Goal: Download file/media

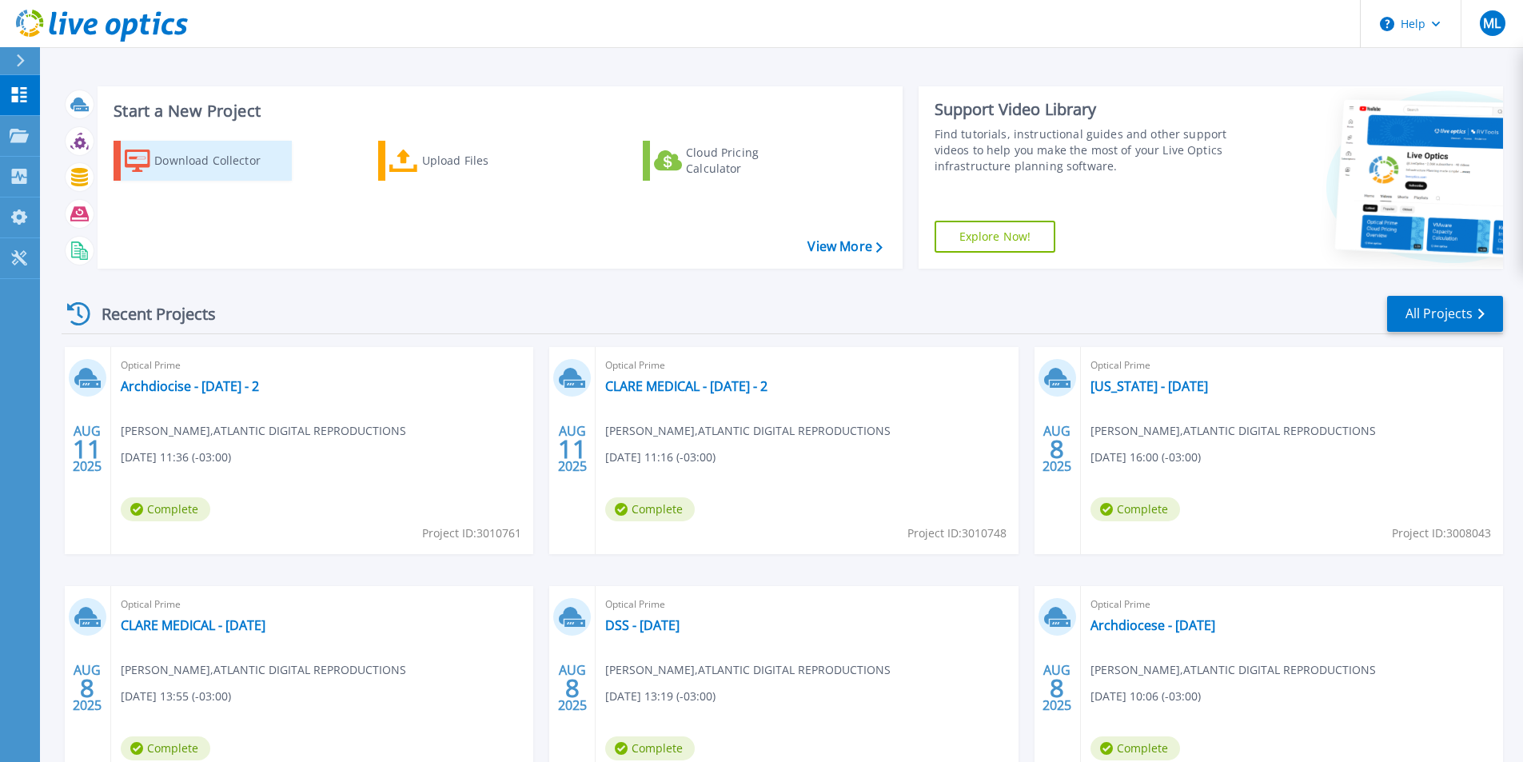
click at [214, 166] on div "Download Collector" at bounding box center [218, 161] width 128 height 32
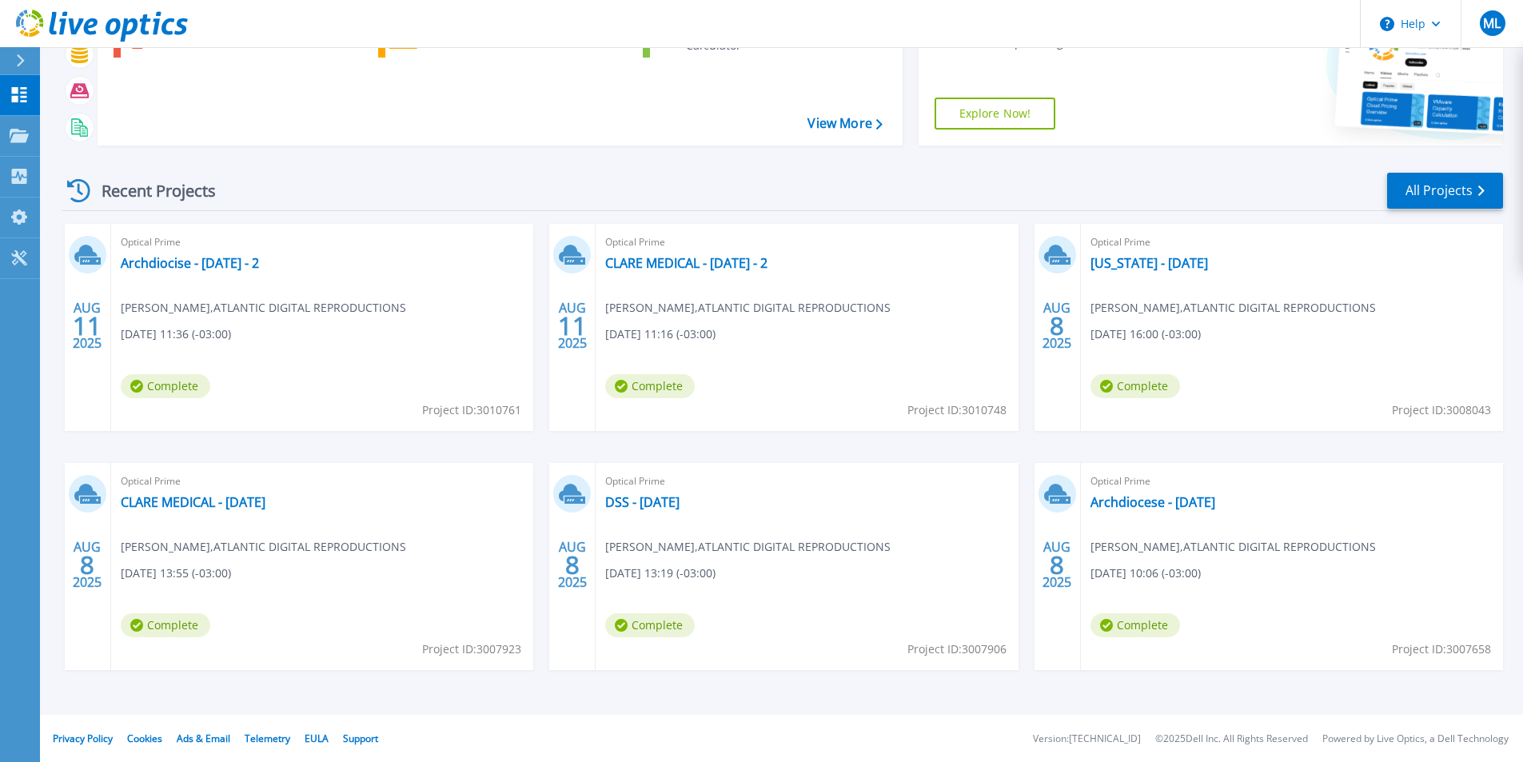
scroll to position [44, 0]
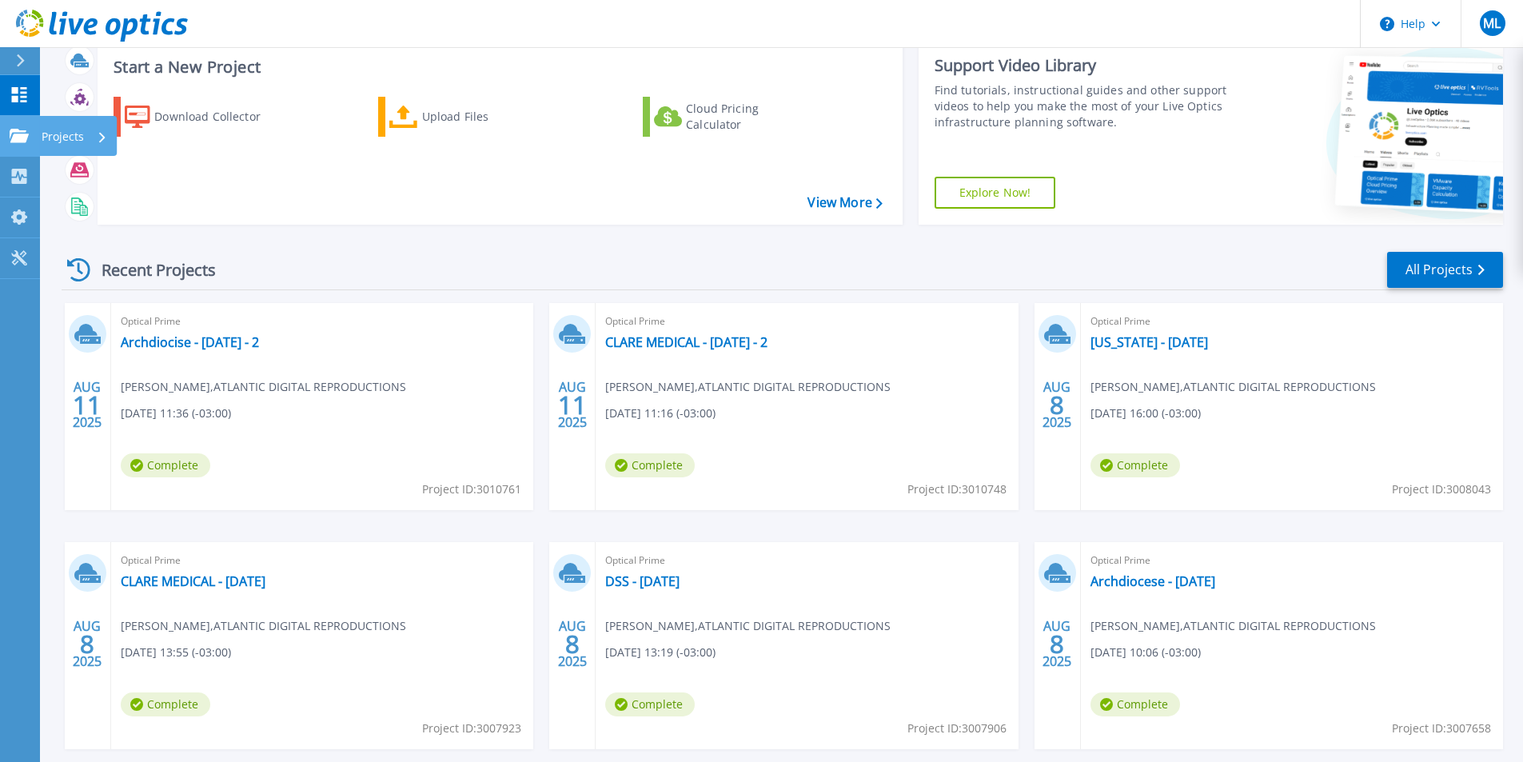
click at [4, 136] on link "Projects Projects" at bounding box center [20, 136] width 40 height 41
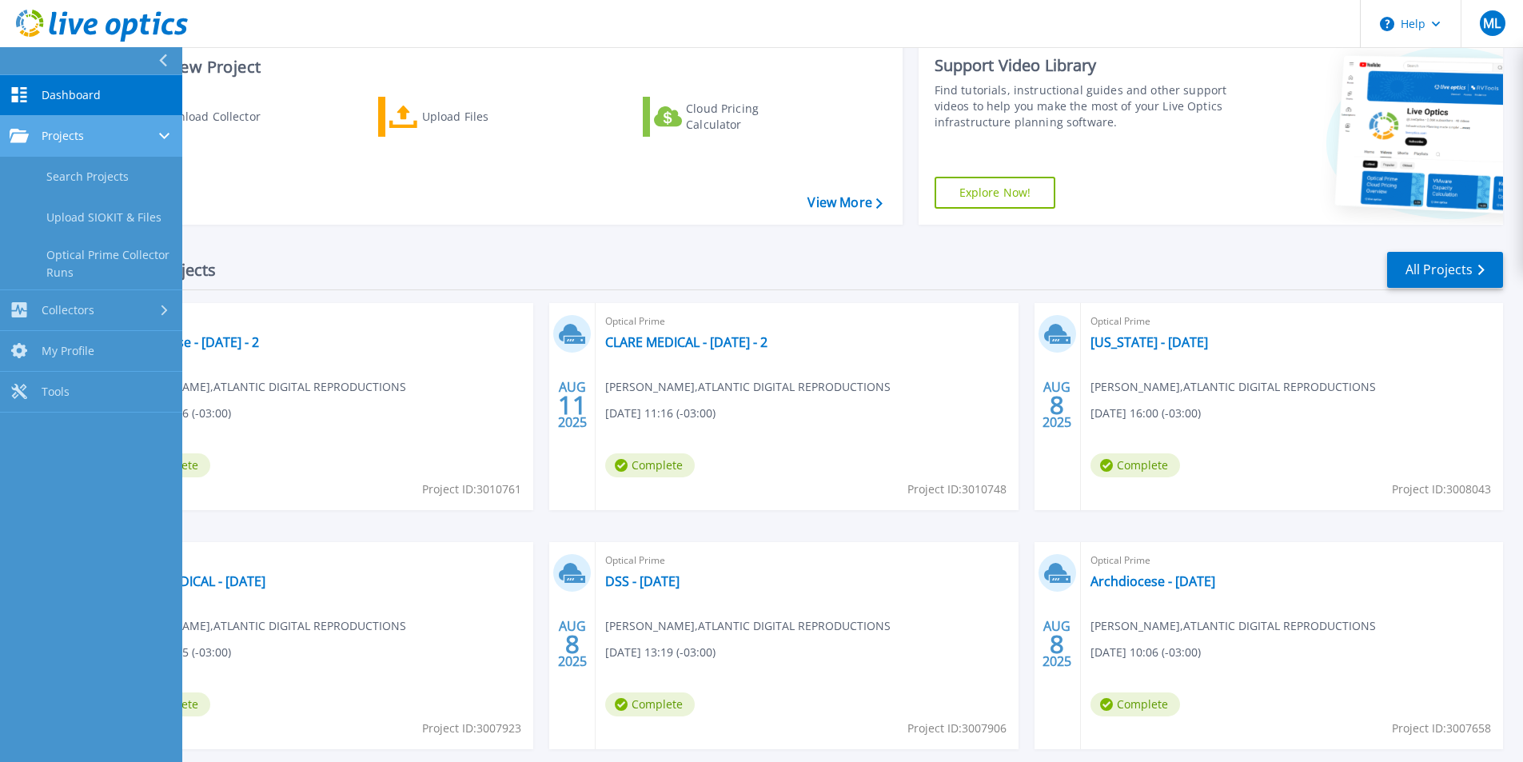
click at [87, 137] on div "Projects" at bounding box center [91, 136] width 163 height 14
click at [85, 130] on div "Projects" at bounding box center [91, 136] width 163 height 14
click at [84, 166] on link "Search Projects" at bounding box center [91, 177] width 182 height 41
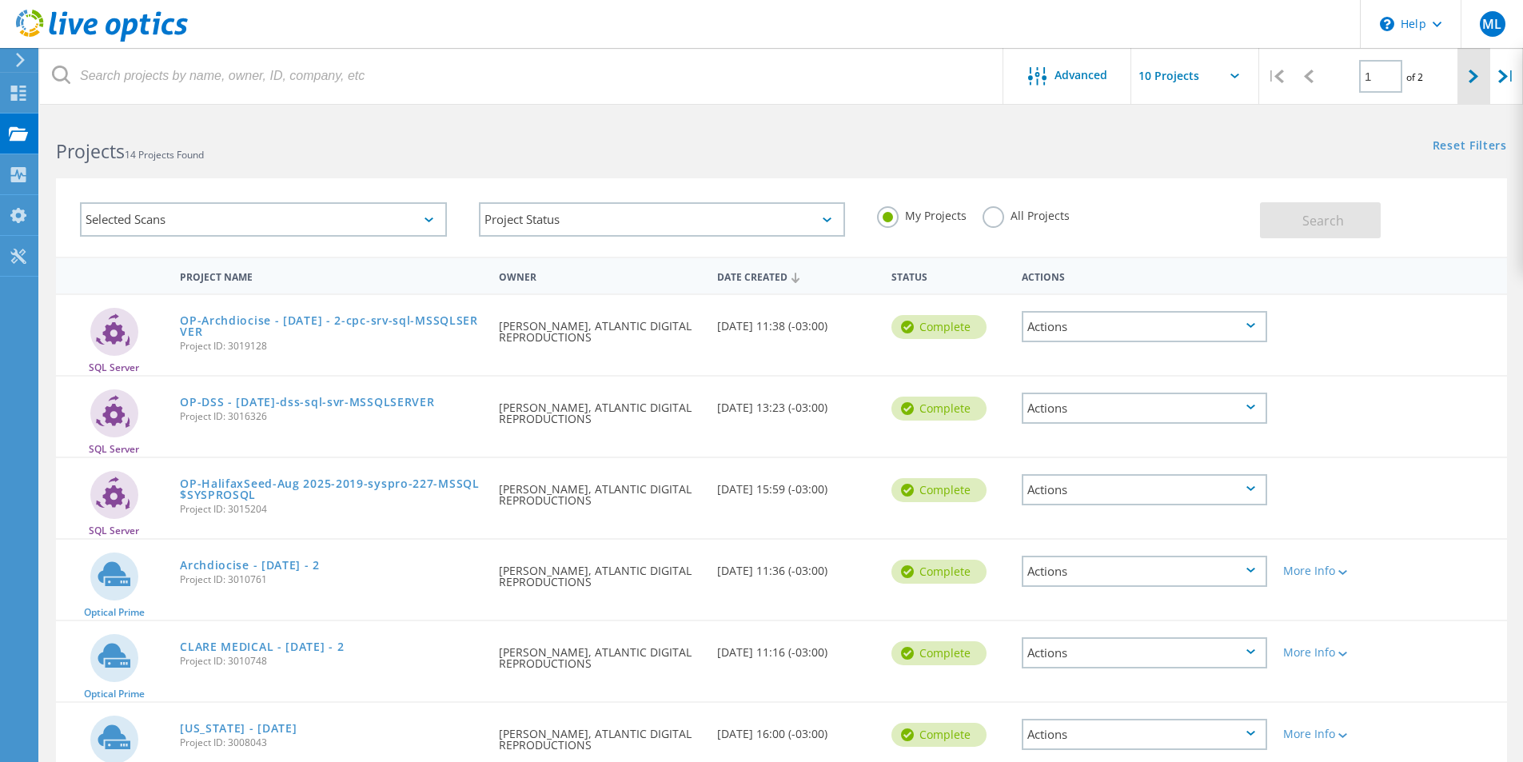
click at [1474, 75] on icon at bounding box center [1473, 77] width 10 height 14
type input "2"
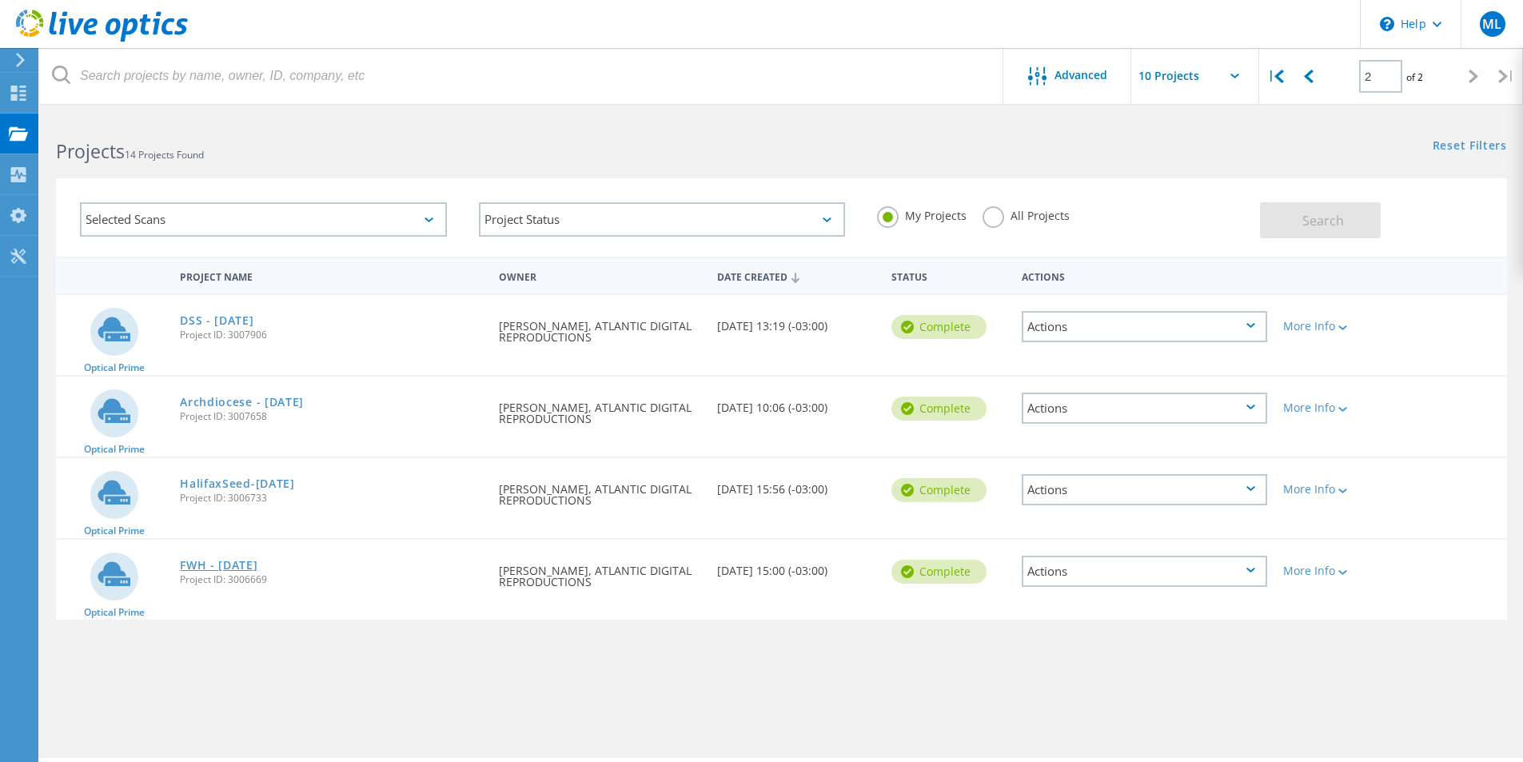
click at [248, 563] on link "FWH - August 2025" at bounding box center [219, 564] width 78 height 11
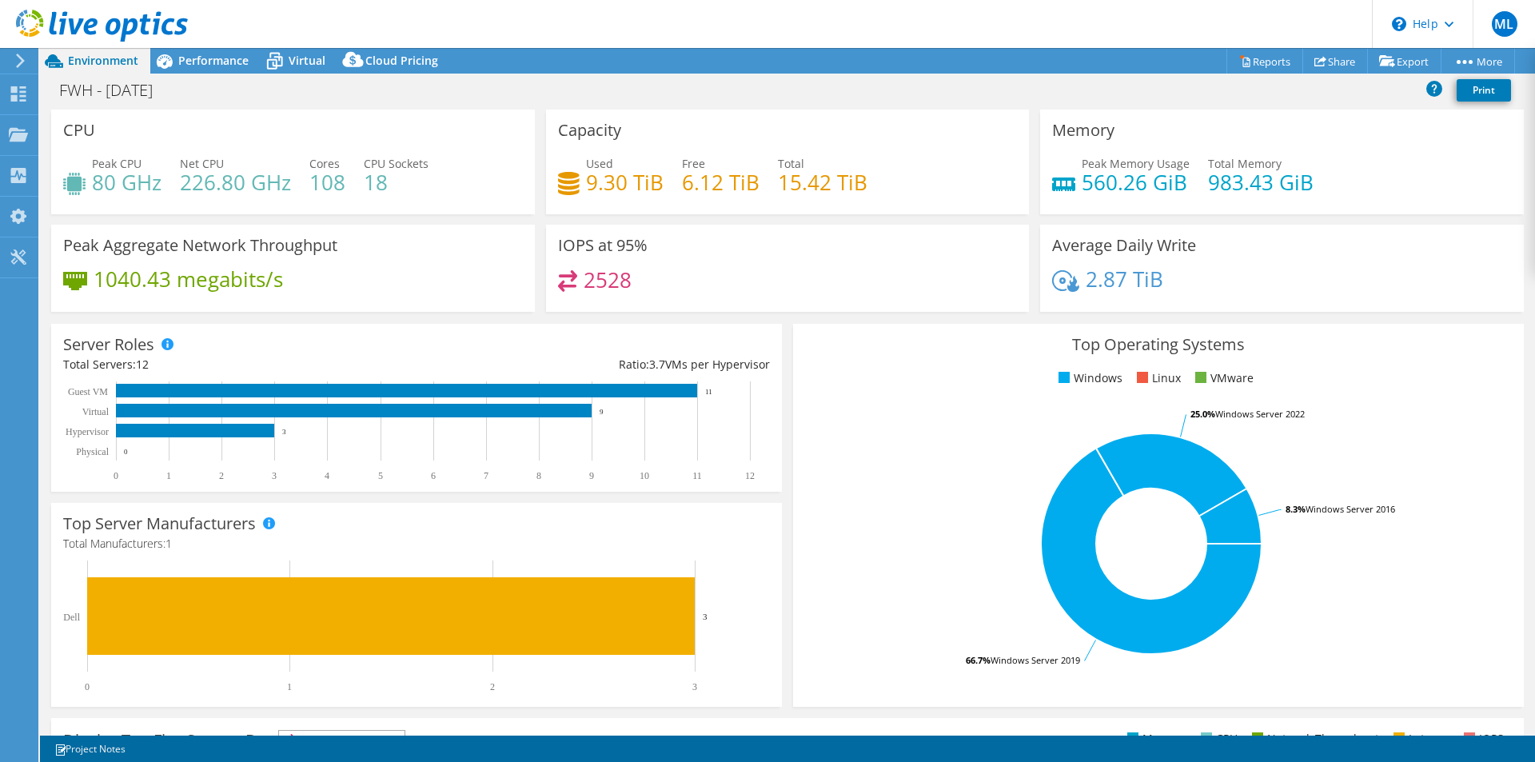
select select "USD"
click at [210, 58] on span "Performance" at bounding box center [213, 60] width 70 height 15
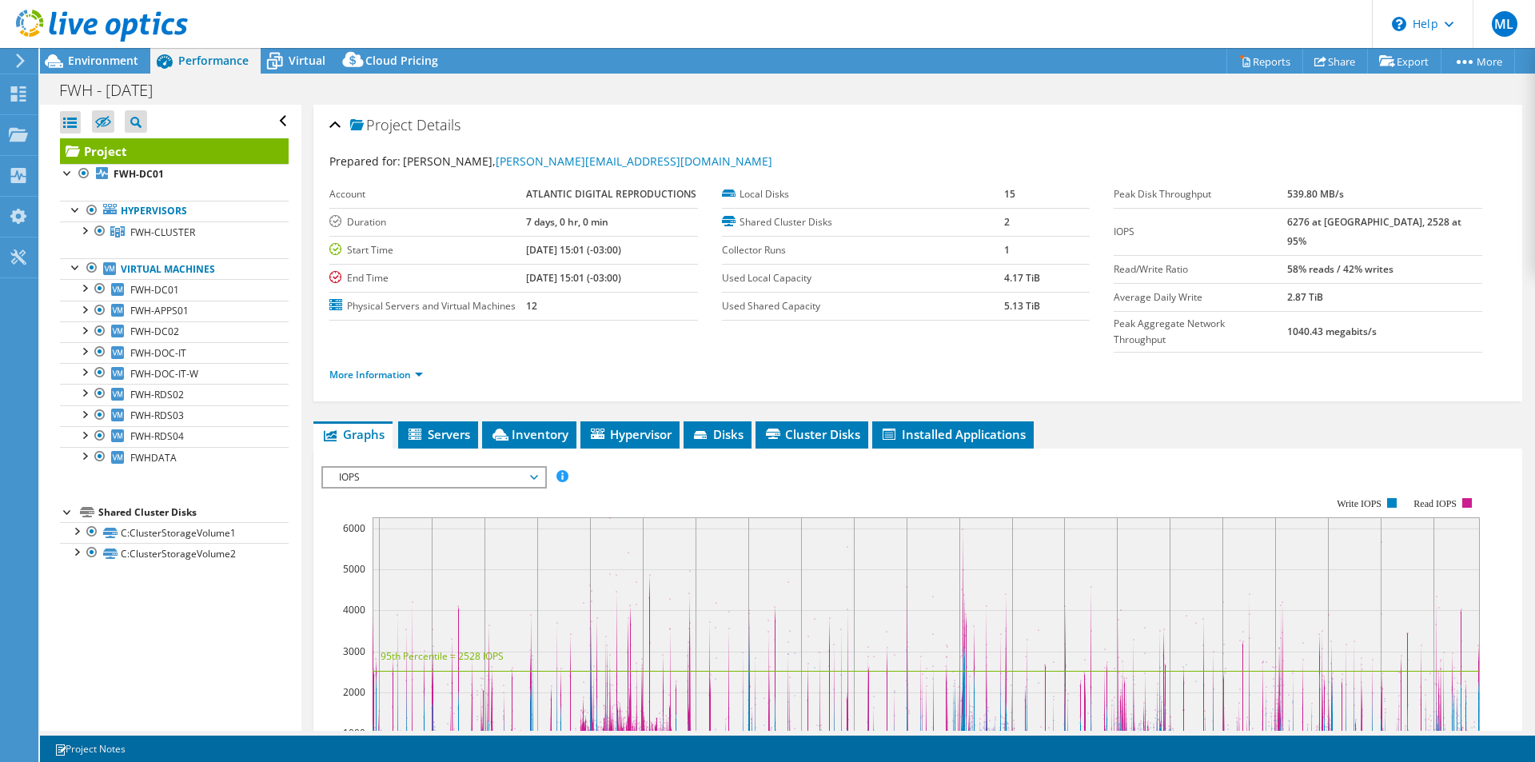
click at [86, 50] on div at bounding box center [94, 27] width 188 height 54
click at [87, 58] on span "Environment" at bounding box center [103, 60] width 70 height 15
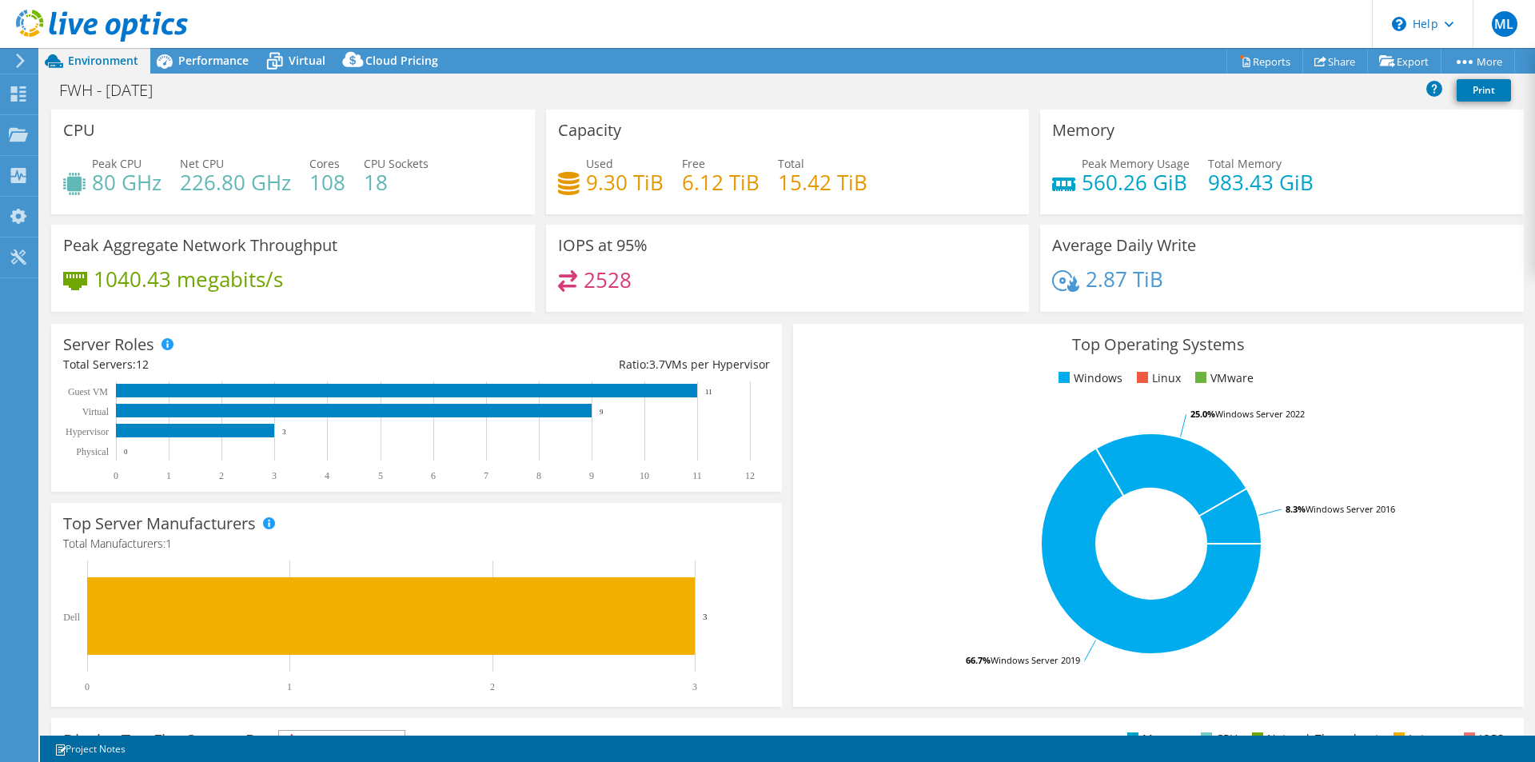
click at [150, 277] on h4 "1040.43 megabits/s" at bounding box center [188, 279] width 189 height 18
click at [66, 273] on icon at bounding box center [75, 281] width 24 height 18
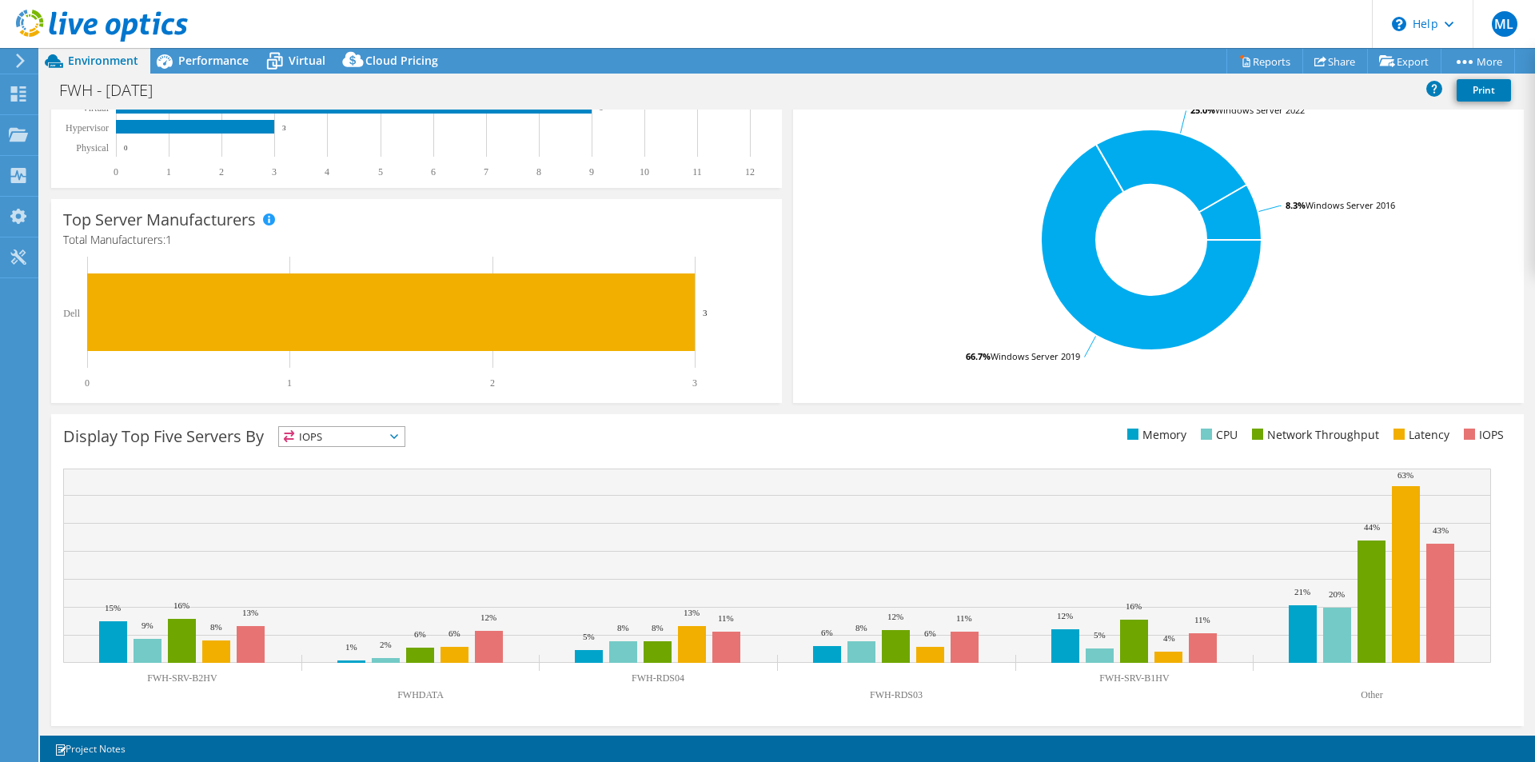
scroll to position [305, 0]
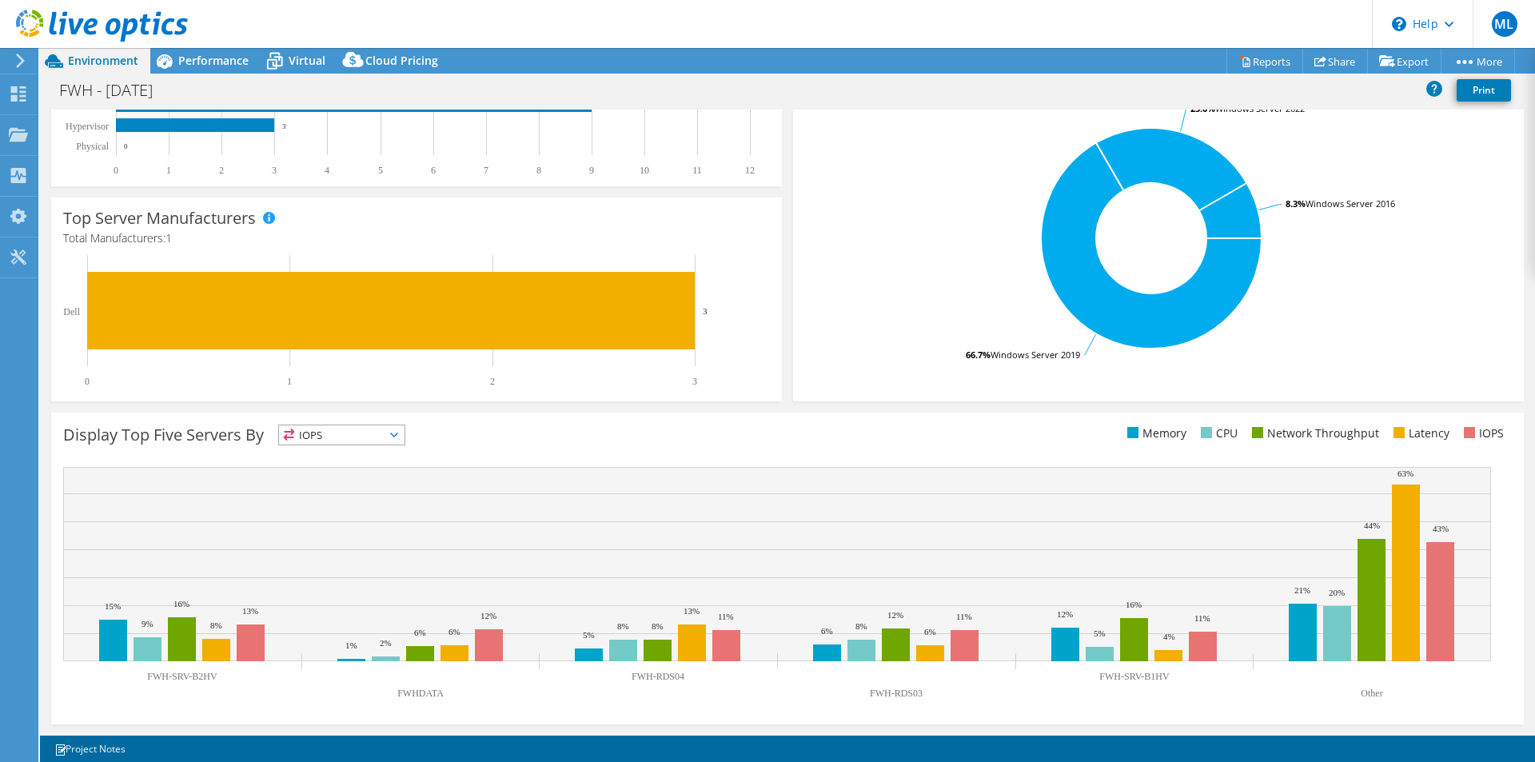
click at [371, 436] on span "IOPS" at bounding box center [341, 434] width 125 height 19
click at [381, 527] on li "Network Throughput" at bounding box center [341, 523] width 125 height 22
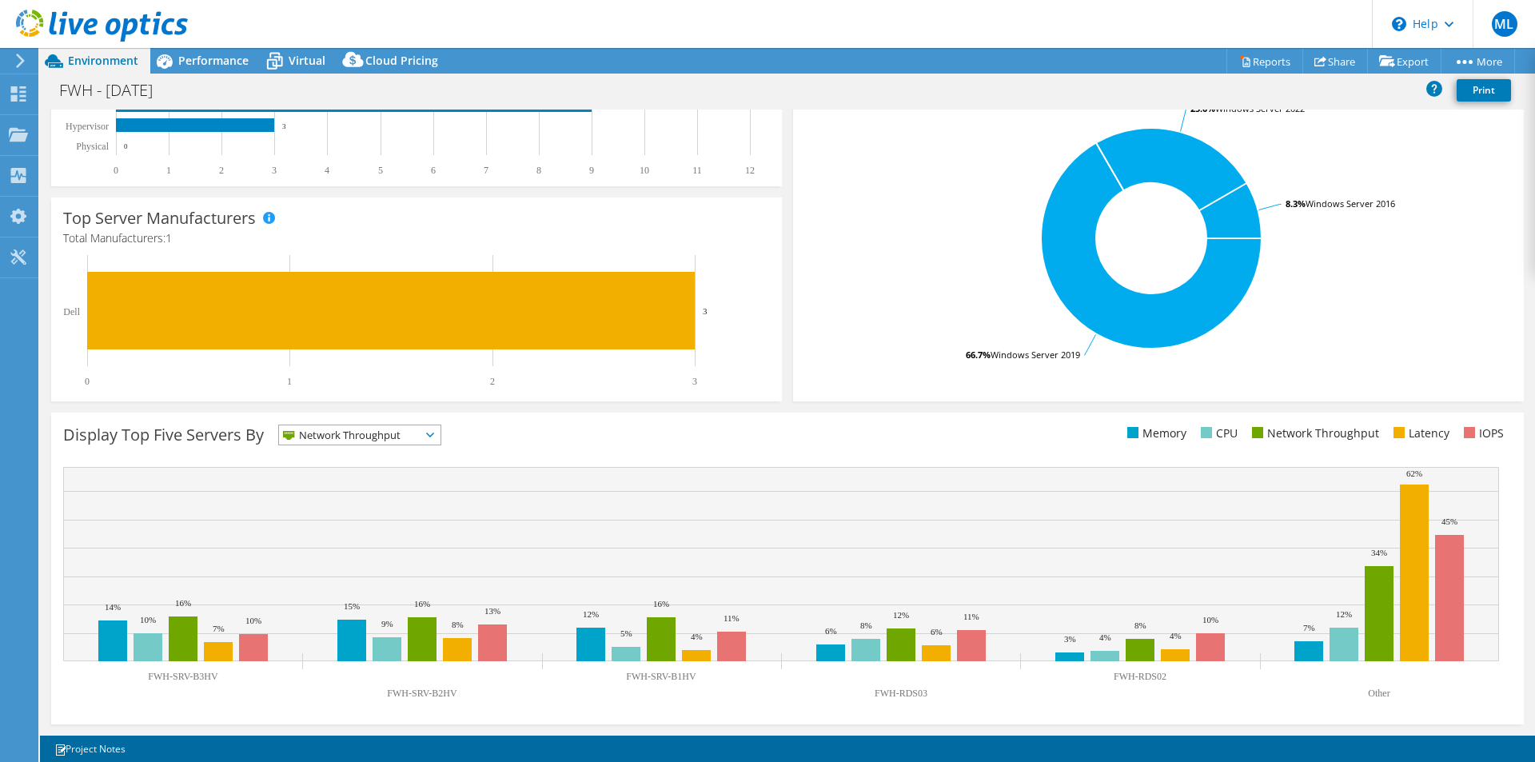
click at [432, 428] on span "Network Throughput" at bounding box center [359, 434] width 161 height 19
click at [390, 499] on li "CPU" at bounding box center [359, 500] width 161 height 22
click at [365, 433] on span "CPU" at bounding box center [332, 434] width 106 height 19
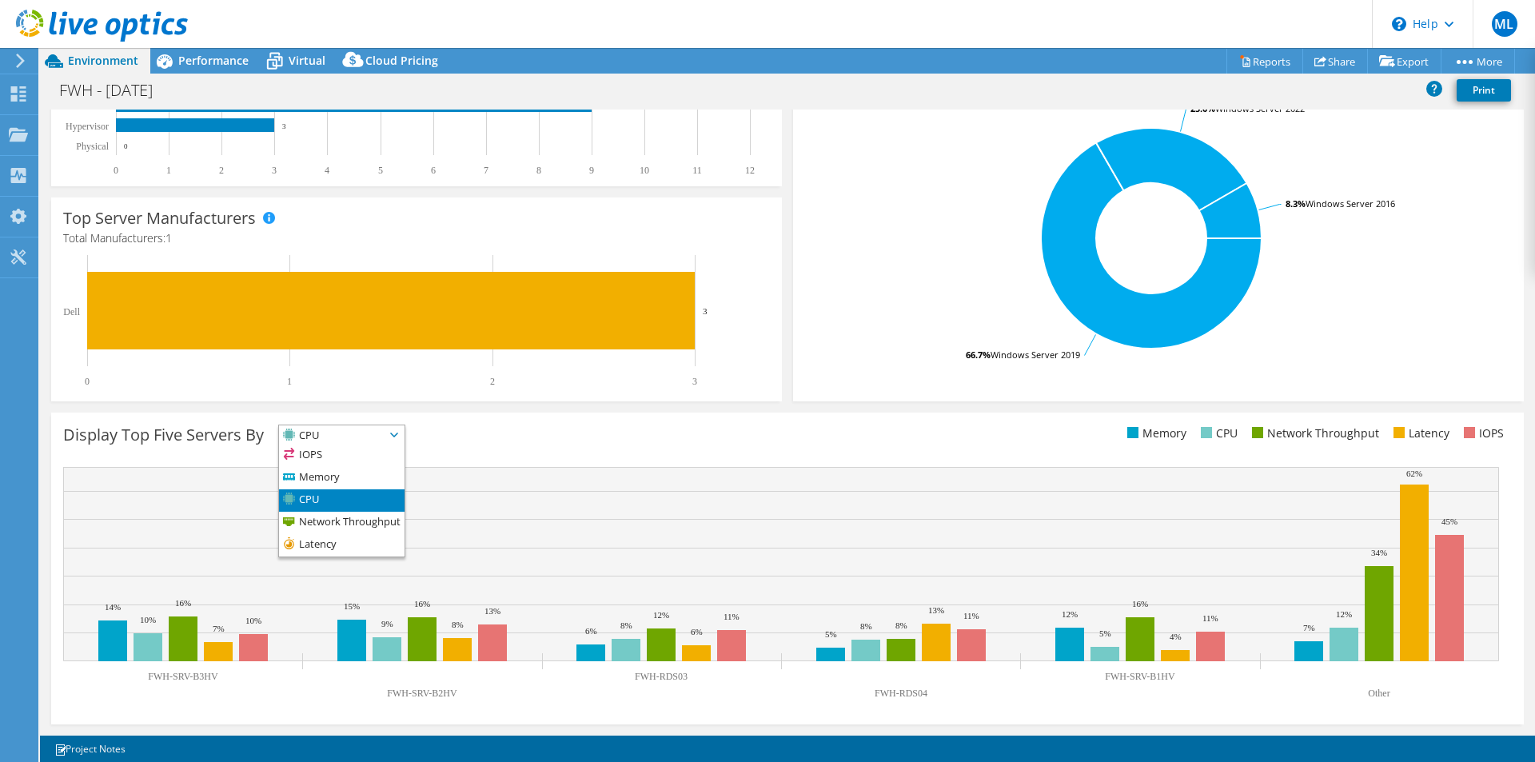
click at [593, 459] on div "Display Top Five Servers By CPU IOPS" at bounding box center [787, 568] width 1472 height 312
click at [332, 436] on span "CPU" at bounding box center [332, 434] width 106 height 19
click at [368, 470] on li "Memory" at bounding box center [341, 478] width 125 height 22
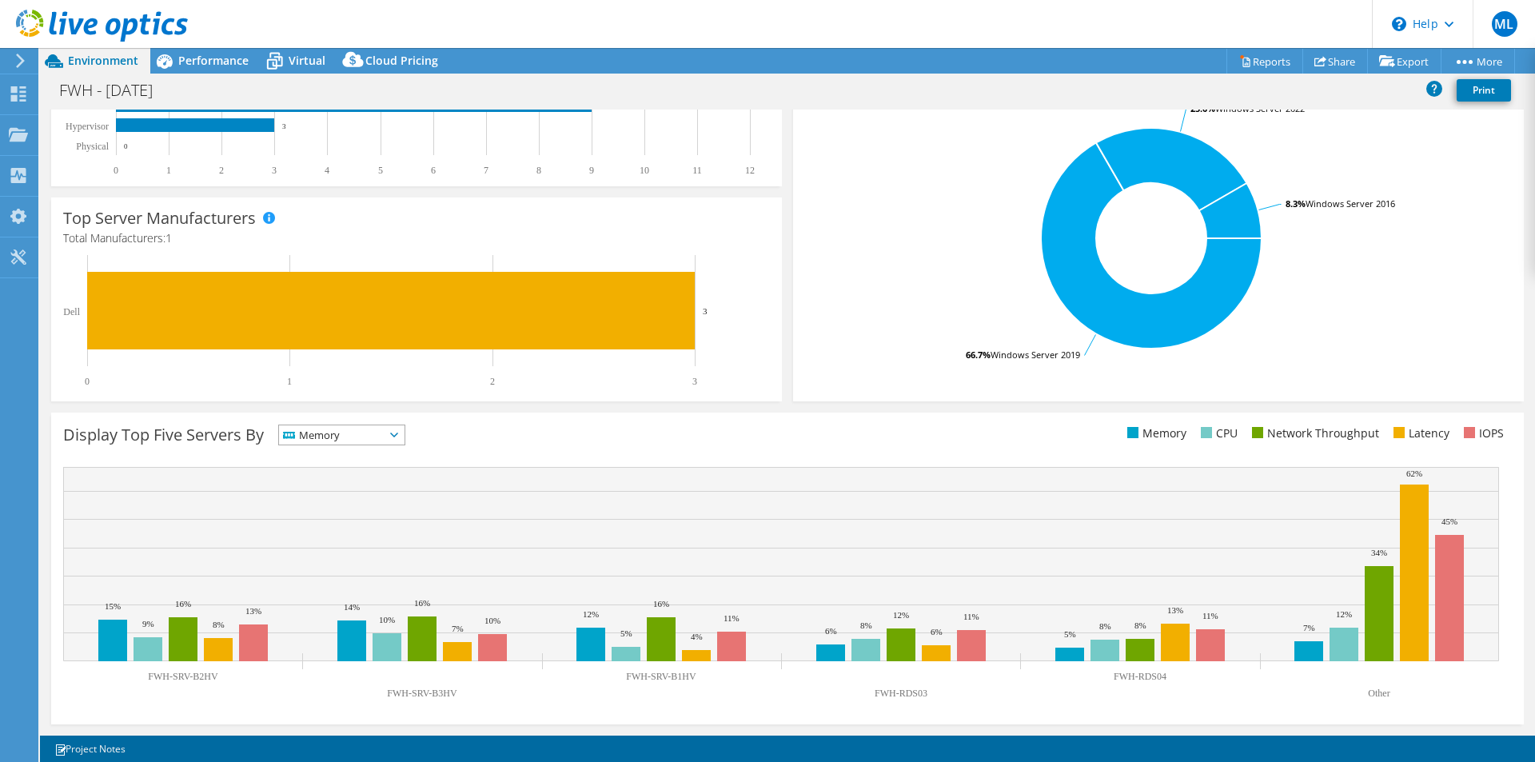
click at [366, 435] on span "Memory" at bounding box center [332, 434] width 106 height 19
click at [369, 454] on li "IOPS" at bounding box center [341, 455] width 125 height 22
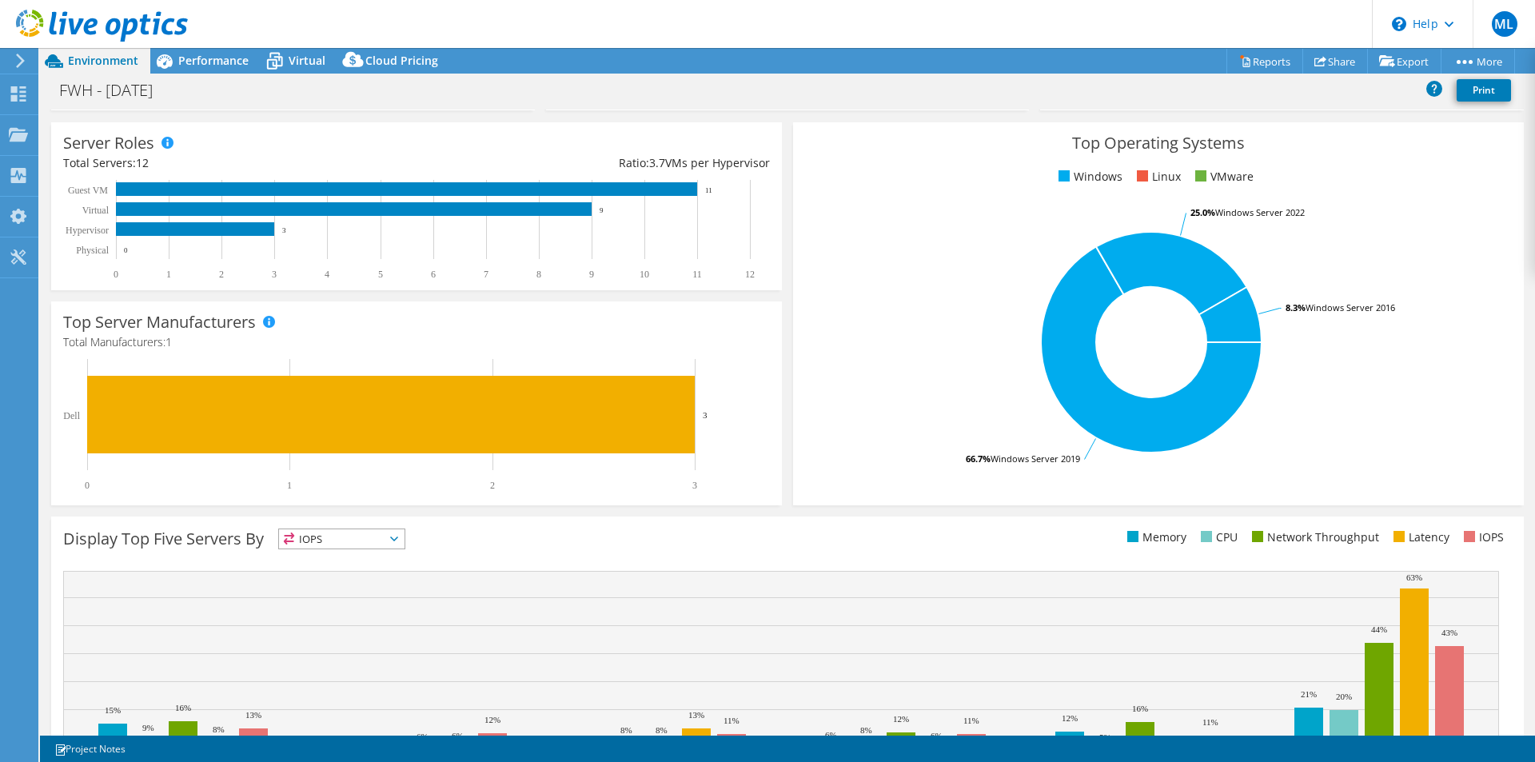
scroll to position [0, 0]
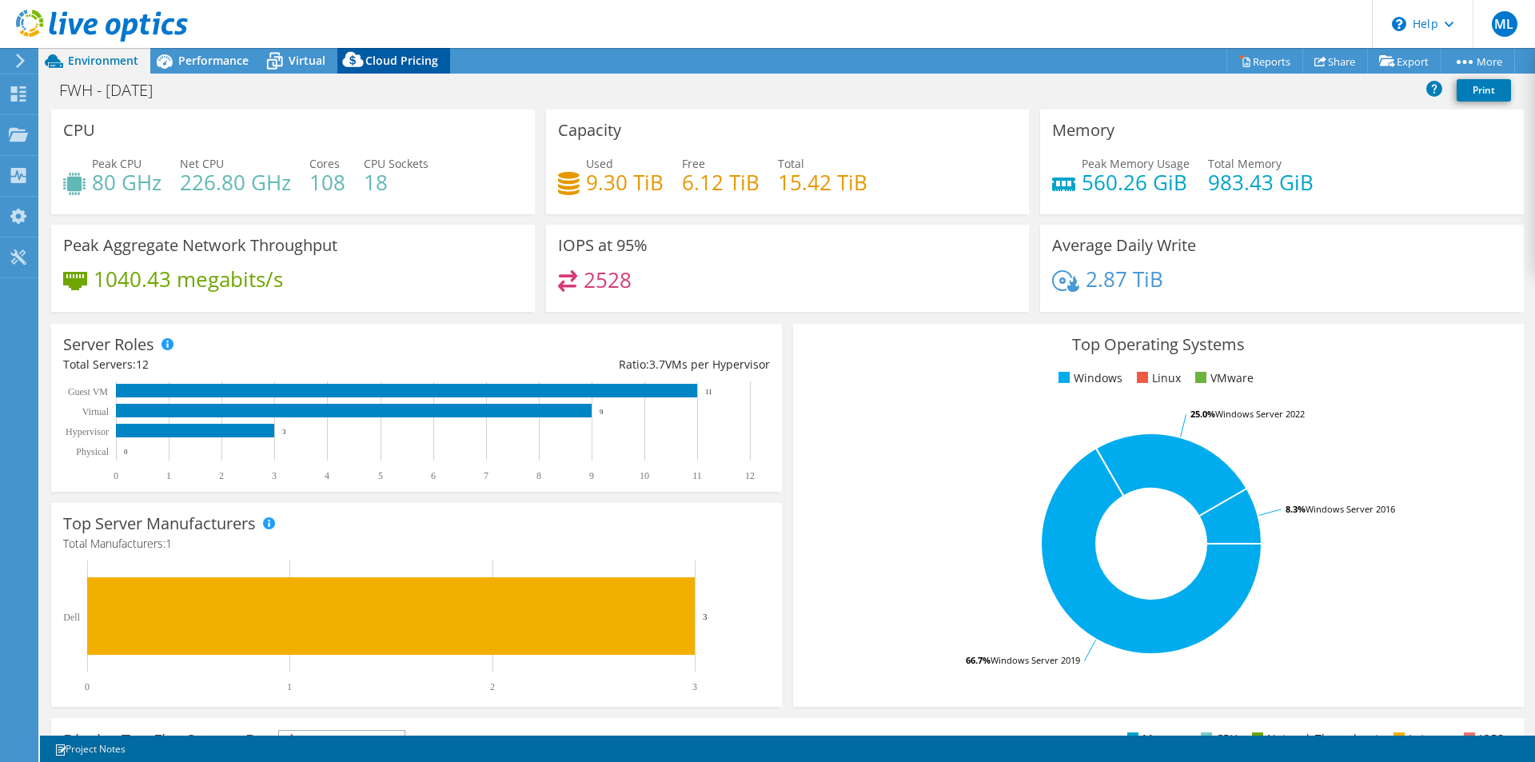
click at [364, 63] on icon at bounding box center [353, 63] width 32 height 32
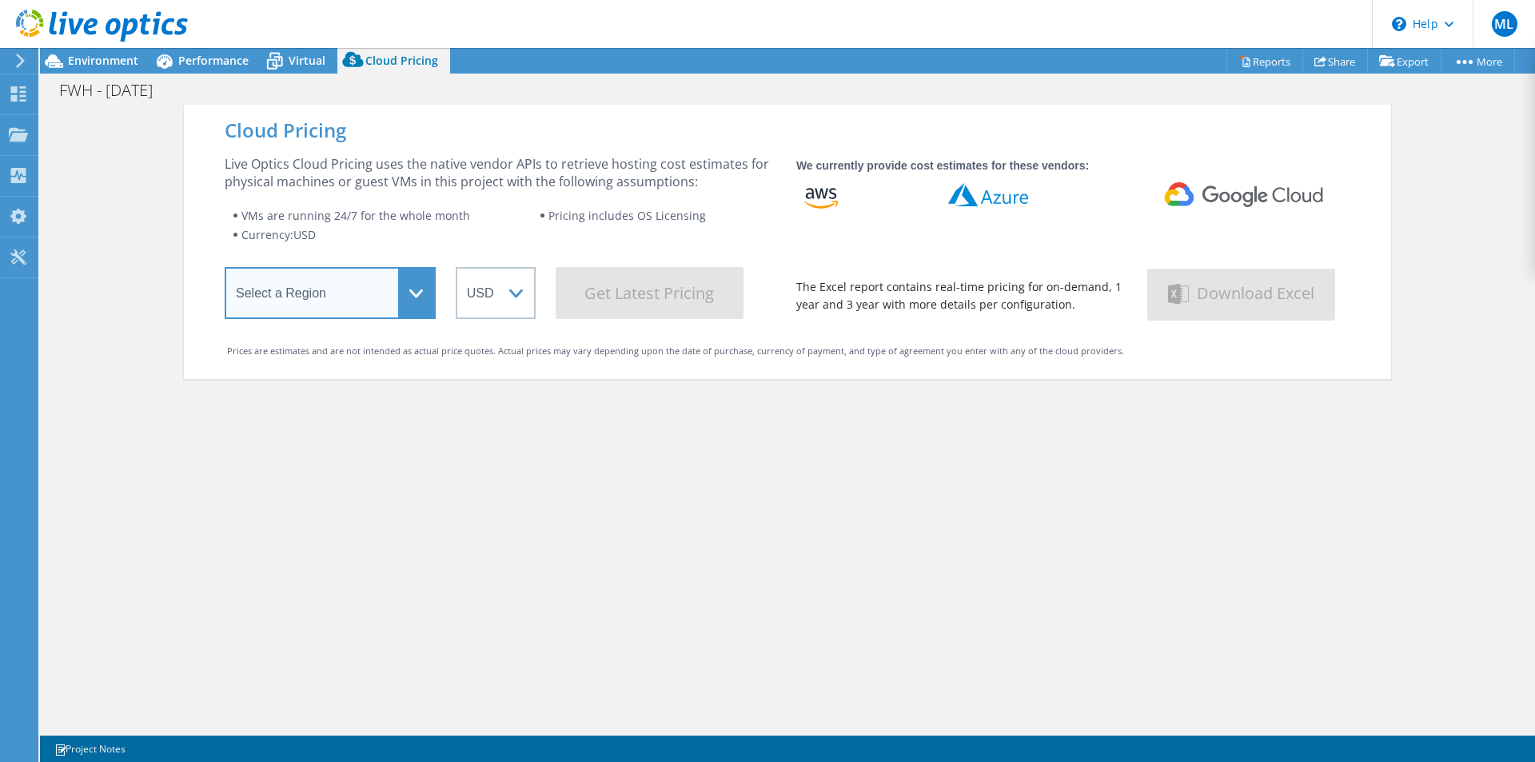
click at [372, 292] on select "Select a Region Asia Pacific (Hong Kong) Asia Pacific (Mumbai) Asia Pacific (Se…" at bounding box center [330, 293] width 211 height 52
select select "Canada"
click at [225, 270] on select "Select a Region Asia Pacific (Hong Kong) Asia Pacific (Mumbai) Asia Pacific (Se…" at bounding box center [330, 293] width 211 height 52
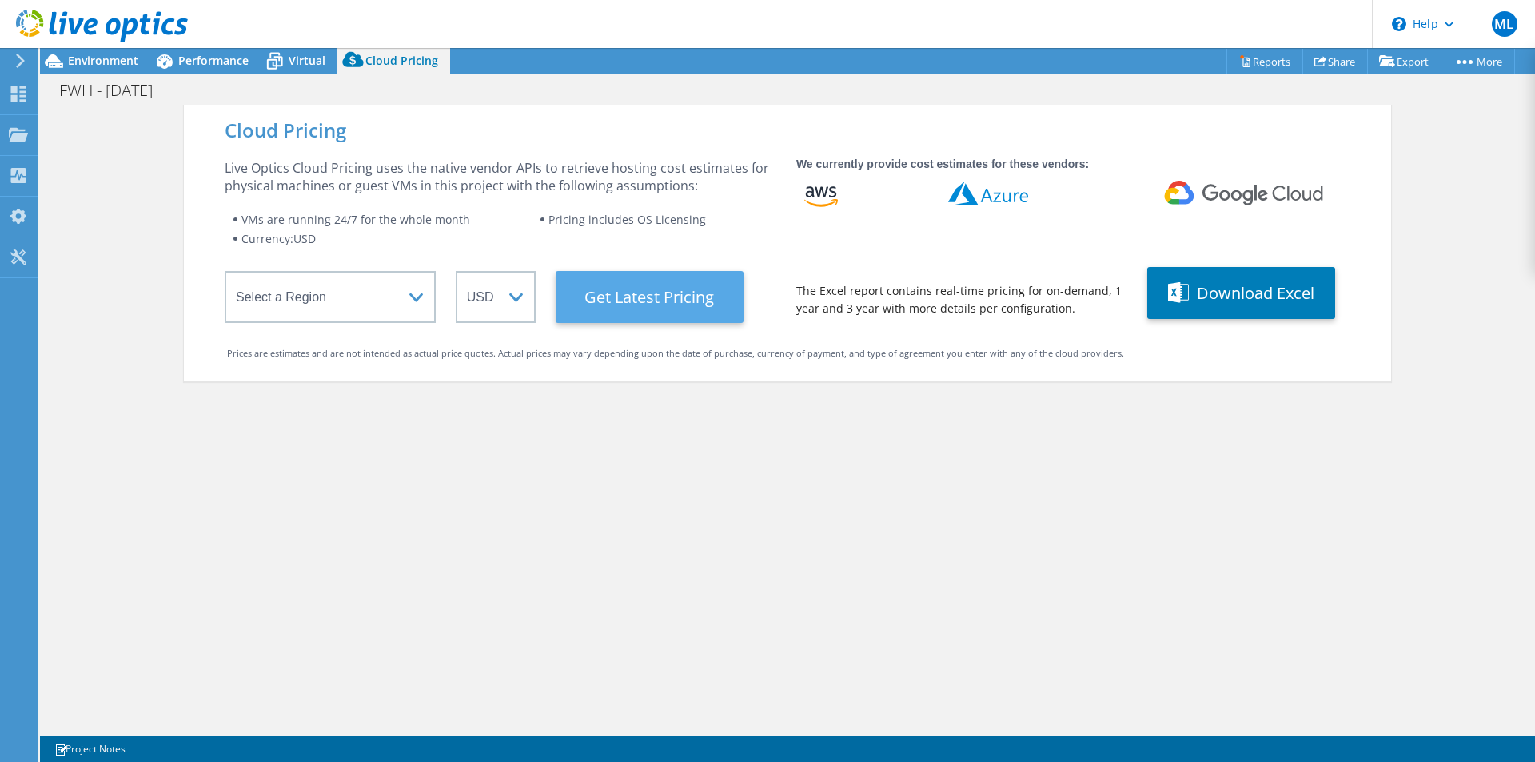
click at [675, 297] on Latest "Get Latest Pricing" at bounding box center [649, 297] width 188 height 52
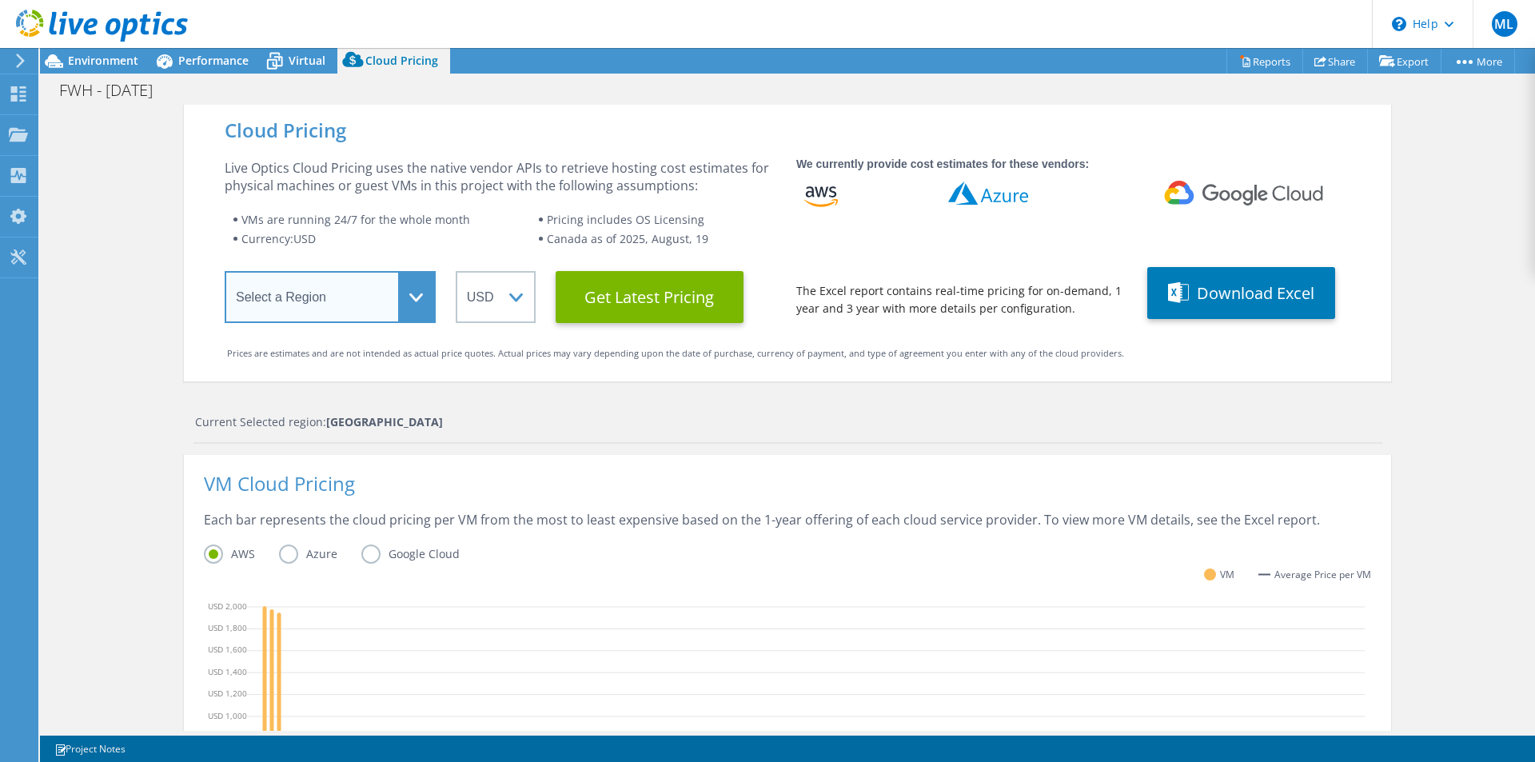
click at [362, 281] on select "Select a Region Asia Pacific (Hong Kong) Asia Pacific (Mumbai) Asia Pacific (Se…" at bounding box center [330, 297] width 211 height 52
click at [412, 293] on select "Select a Region Asia Pacific (Hong Kong) Asia Pacific (Mumbai) Asia Pacific (Se…" at bounding box center [330, 297] width 211 height 52
click at [285, 553] on label "Azure" at bounding box center [320, 553] width 82 height 19
click at [0, 0] on input "Azure" at bounding box center [0, 0] width 0 height 0
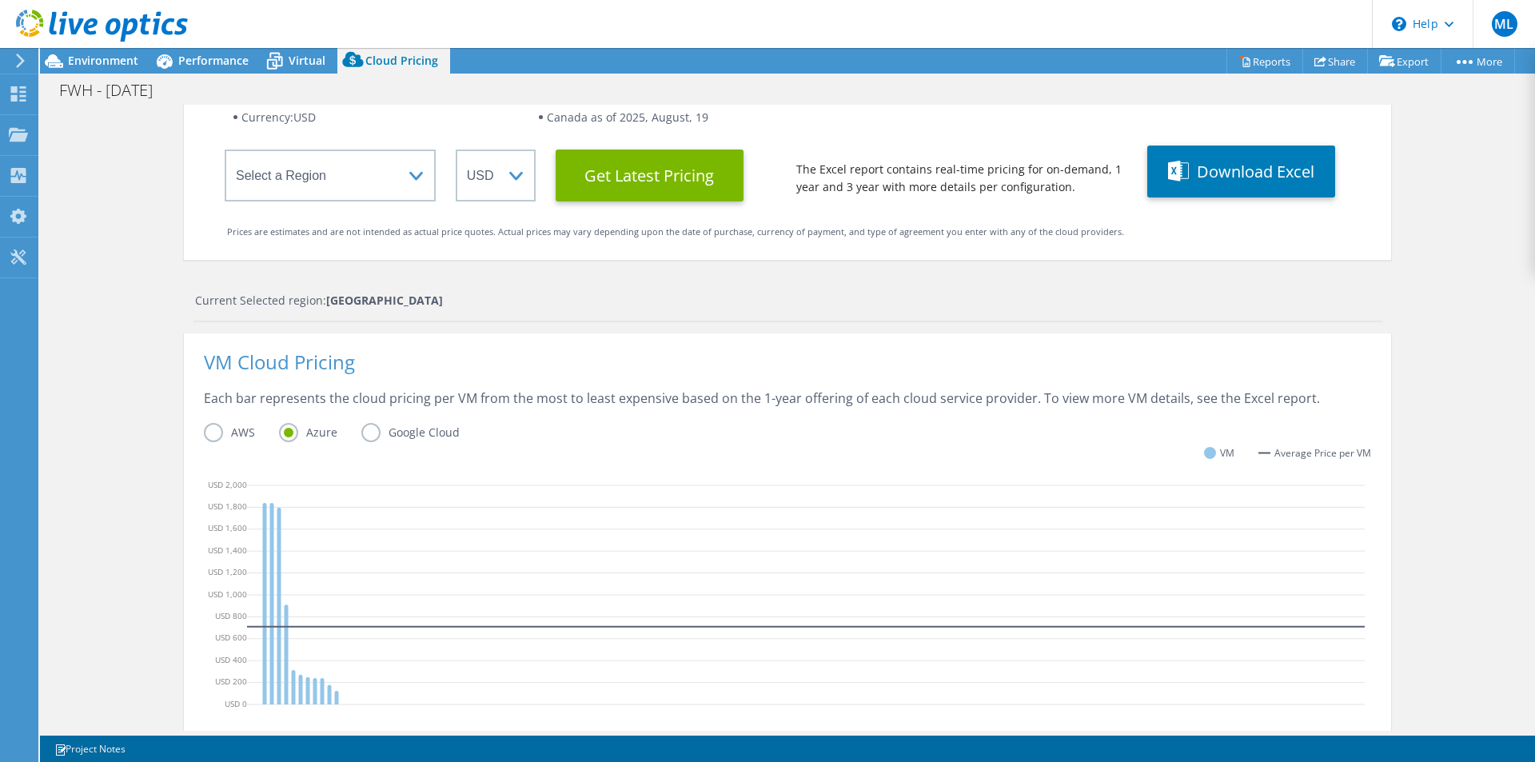
scroll to position [40, 0]
click at [421, 179] on select "Select a Region Asia Pacific (Hong Kong) Asia Pacific (Mumbai) Asia Pacific (Se…" at bounding box center [330, 175] width 211 height 52
drag, startPoint x: 424, startPoint y: 115, endPoint x: 415, endPoint y: 104, distance: 14.2
click at [424, 115] on li "Currency: USD" at bounding box center [385, 117] width 305 height 19
click at [299, 53] on span "Virtual" at bounding box center [307, 60] width 37 height 15
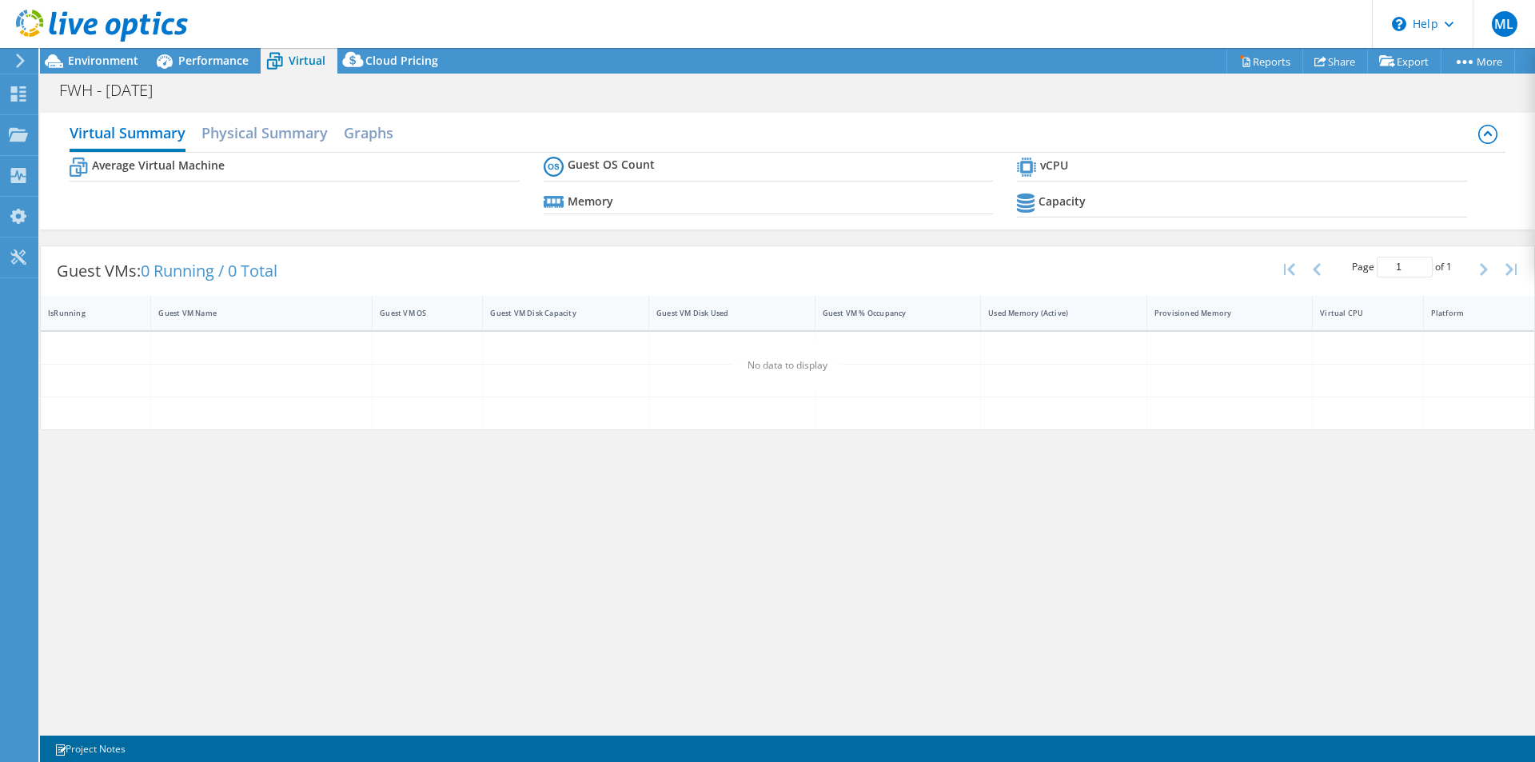
scroll to position [0, 0]
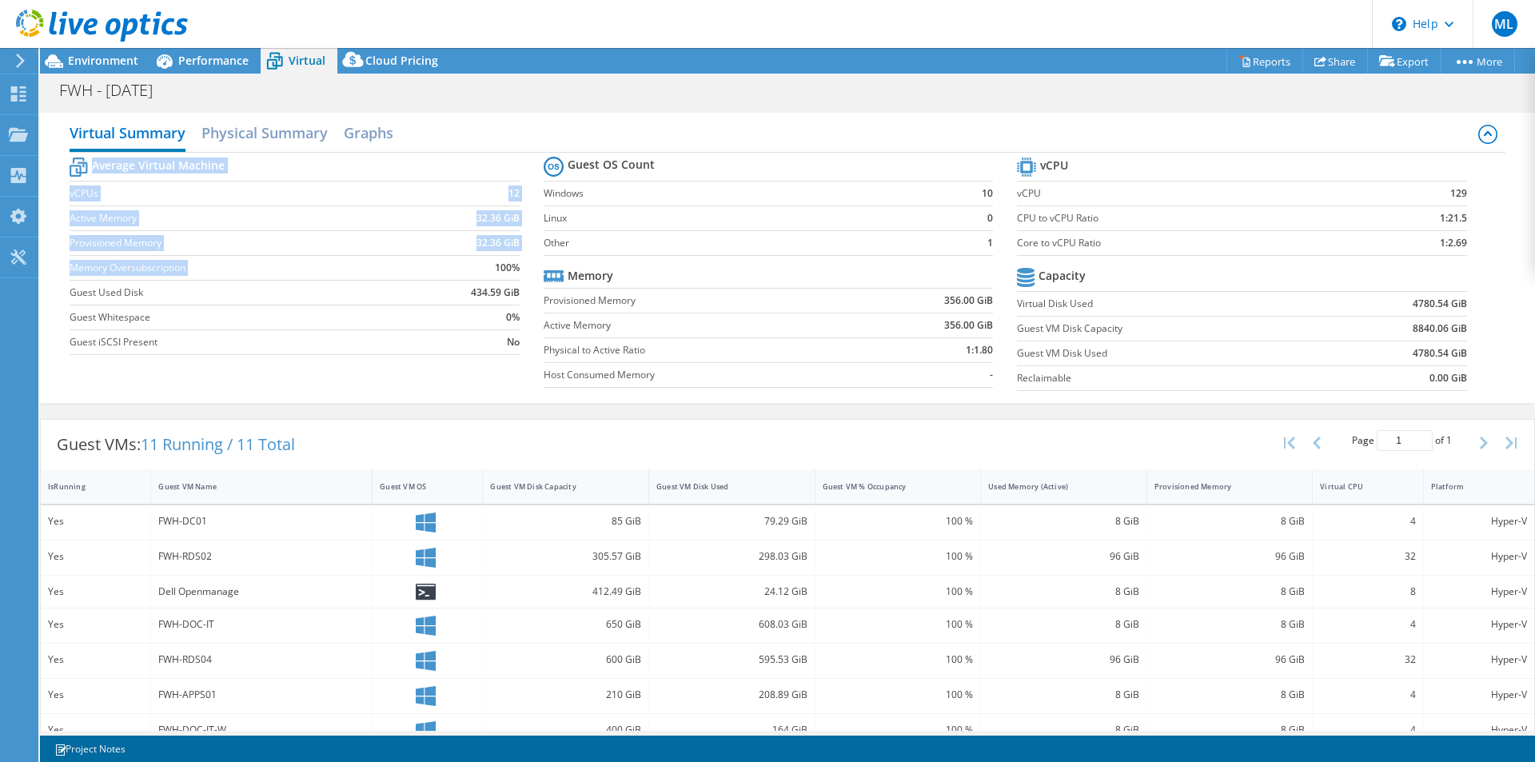
drag, startPoint x: 492, startPoint y: 266, endPoint x: 517, endPoint y: 268, distance: 25.6
click at [517, 268] on section "Average Virtual Machine vCPUs 12 Active Memory 32.36 GiB Provisioned Memory 32.…" at bounding box center [306, 257] width 473 height 209
click at [460, 290] on td "434.59 GiB" at bounding box center [466, 292] width 108 height 25
drag, startPoint x: 493, startPoint y: 269, endPoint x: 514, endPoint y: 268, distance: 20.8
click at [514, 268] on b "100%" at bounding box center [507, 268] width 25 height 16
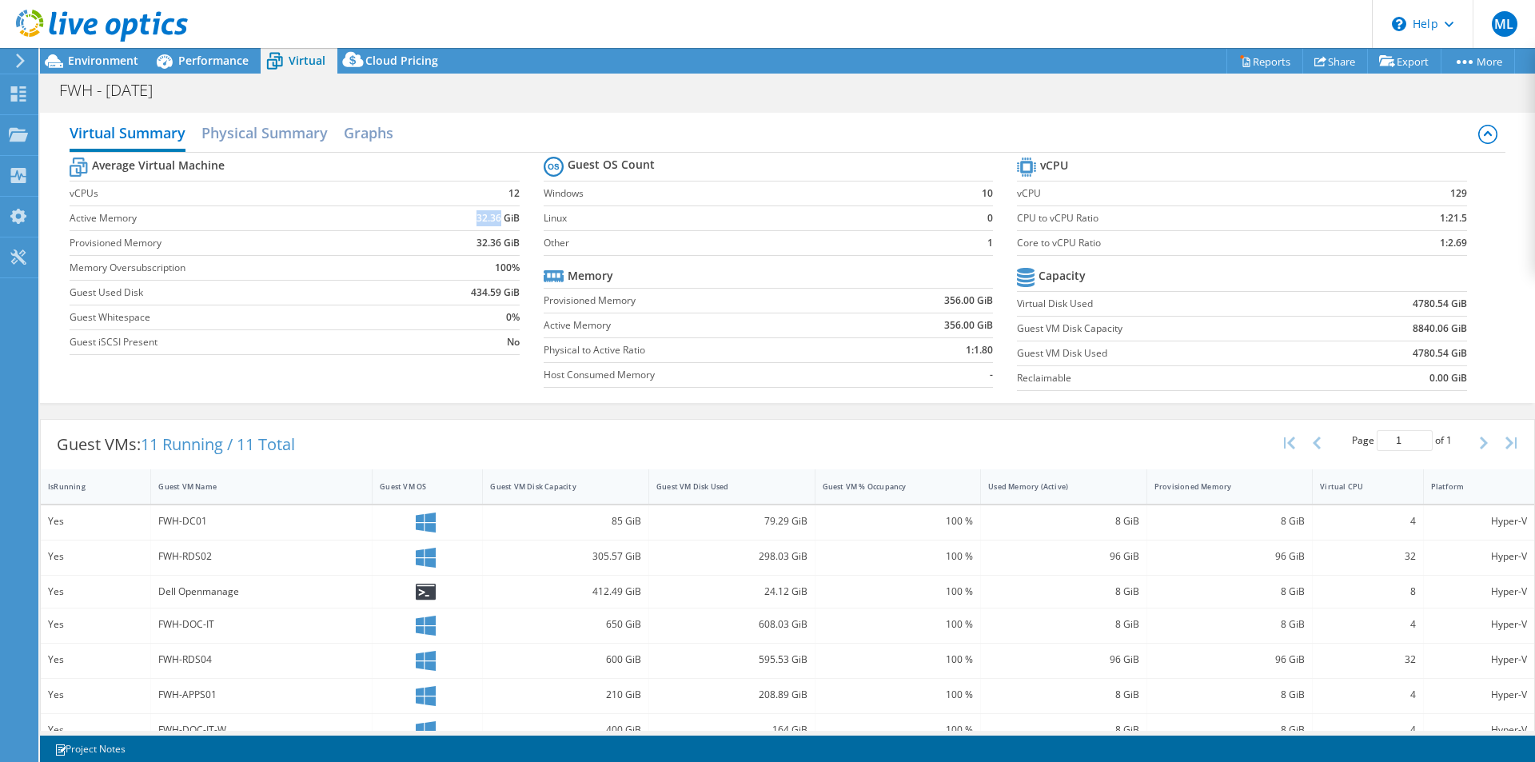
drag, startPoint x: 469, startPoint y: 217, endPoint x: 496, endPoint y: 218, distance: 26.4
click at [496, 218] on td "32.36 GiB" at bounding box center [466, 217] width 108 height 25
click at [496, 218] on b "32.36 GiB" at bounding box center [497, 218] width 43 height 16
drag, startPoint x: 970, startPoint y: 250, endPoint x: 982, endPoint y: 248, distance: 12.2
click at [982, 248] on td "1" at bounding box center [972, 242] width 41 height 25
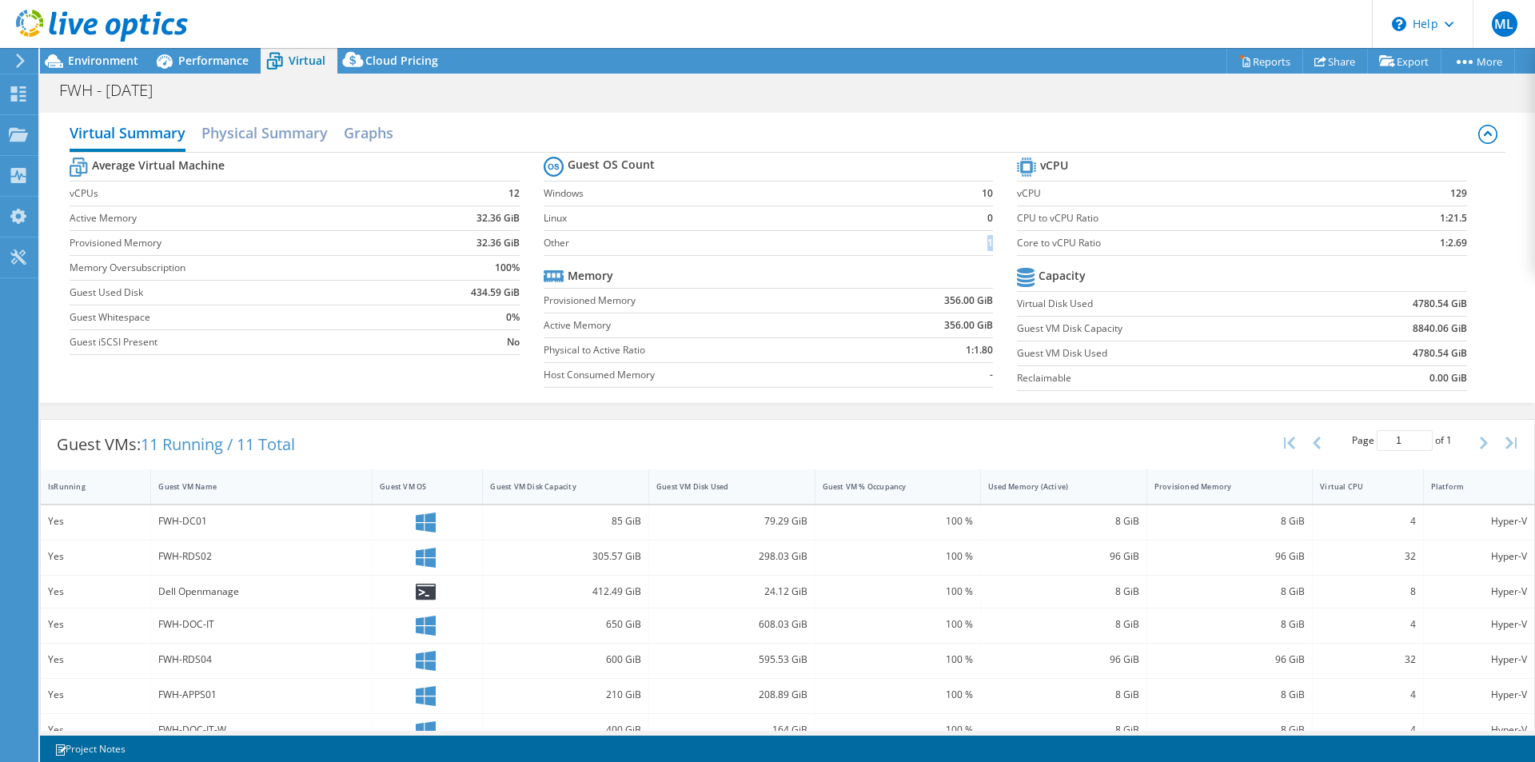
click at [987, 245] on b "1" at bounding box center [990, 243] width 6 height 16
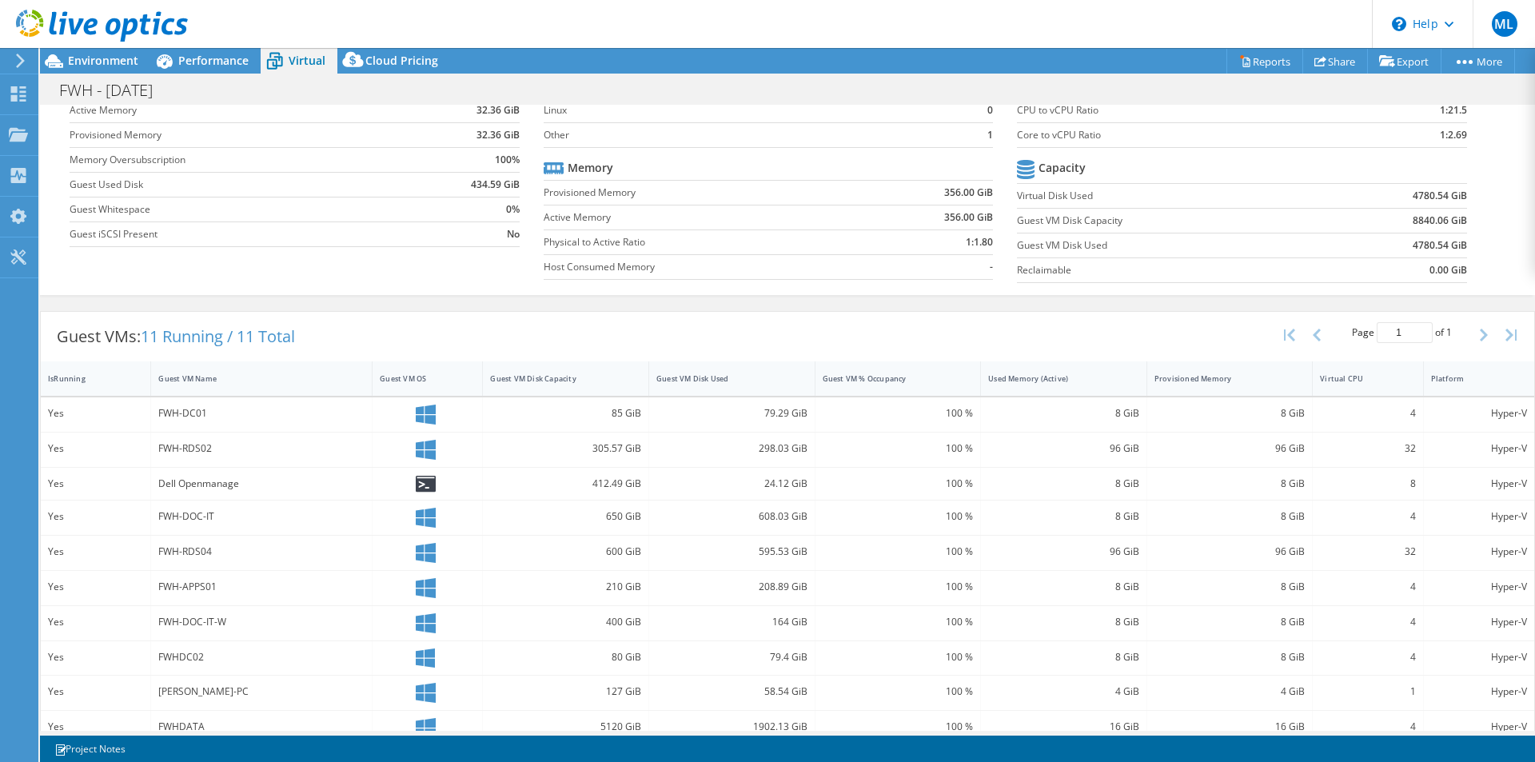
scroll to position [166, 0]
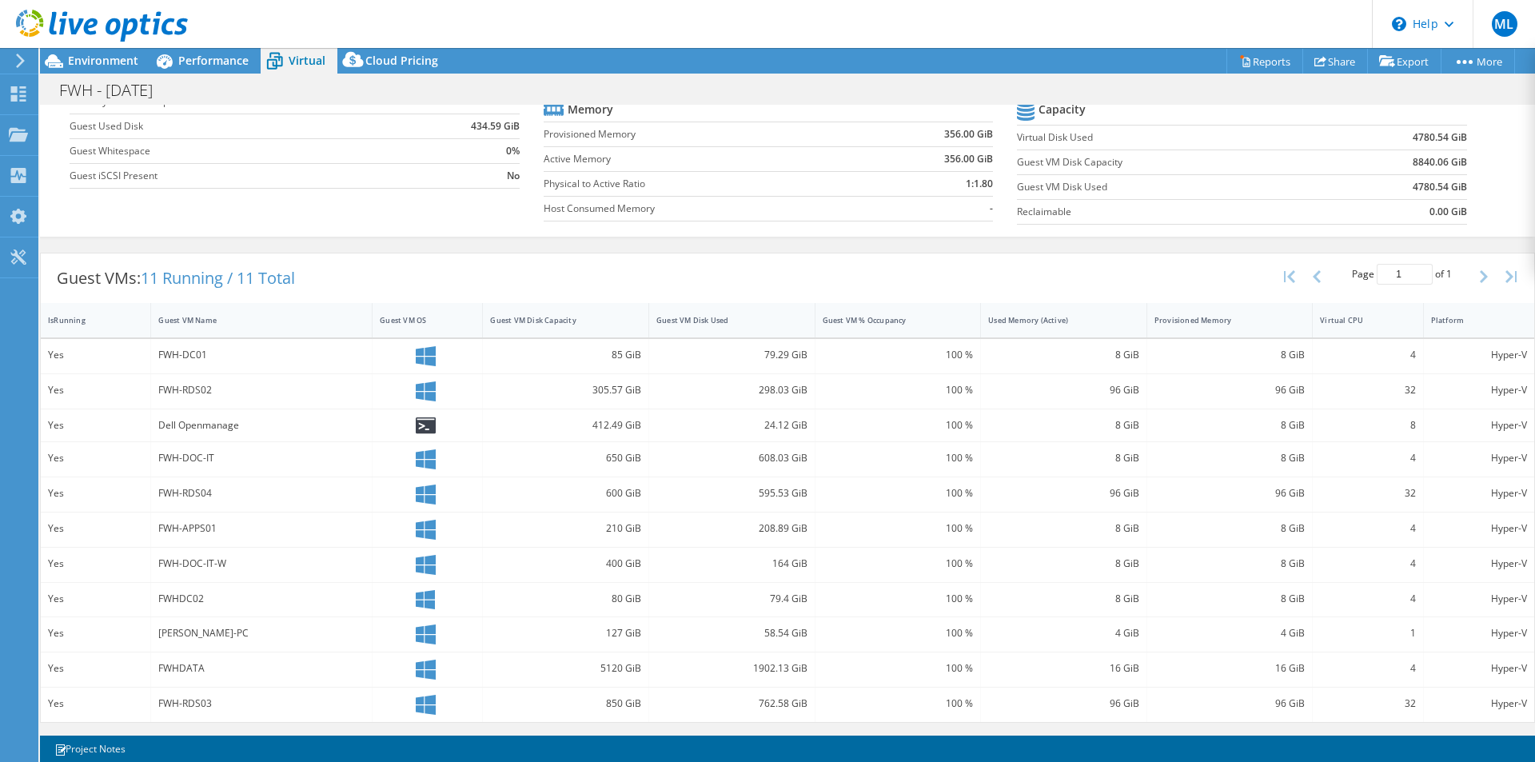
drag, startPoint x: 569, startPoint y: 428, endPoint x: 588, endPoint y: 432, distance: 19.4
click at [588, 432] on div "412.49 GiB" at bounding box center [565, 425] width 151 height 18
click at [611, 427] on div "412.49 GiB" at bounding box center [565, 425] width 151 height 18
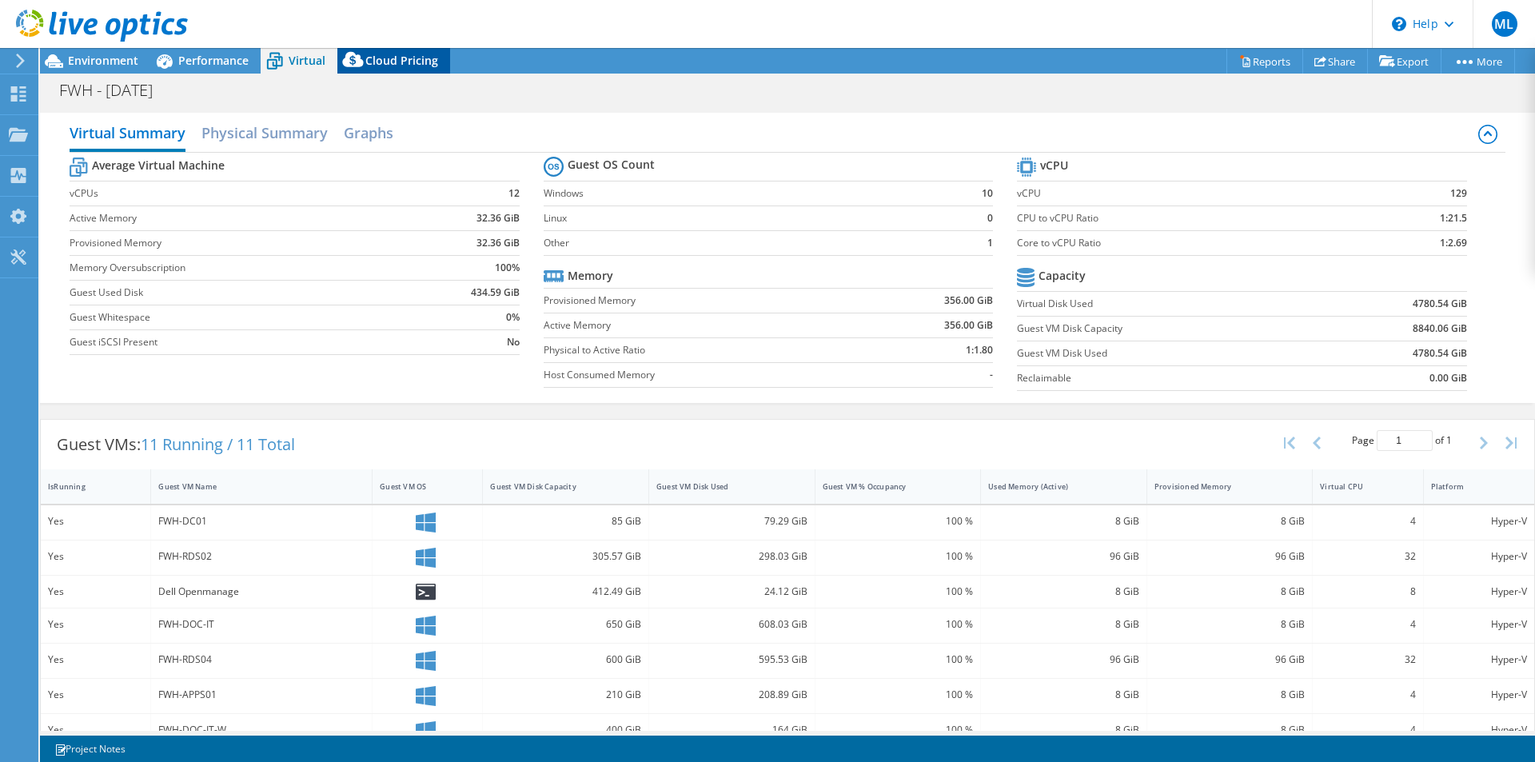
click at [404, 51] on div "Cloud Pricing" at bounding box center [393, 61] width 113 height 26
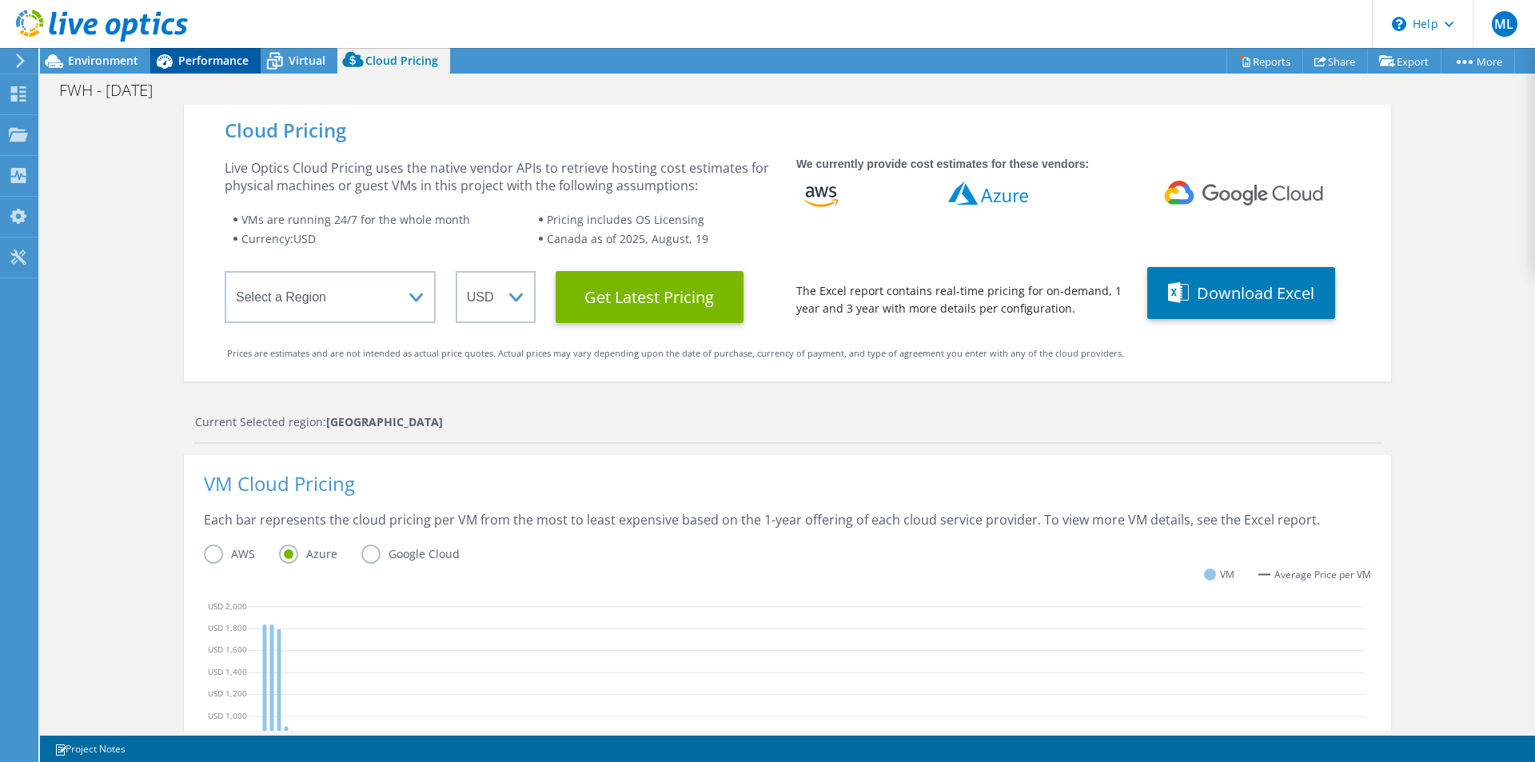
click at [209, 70] on div "Performance" at bounding box center [205, 61] width 110 height 26
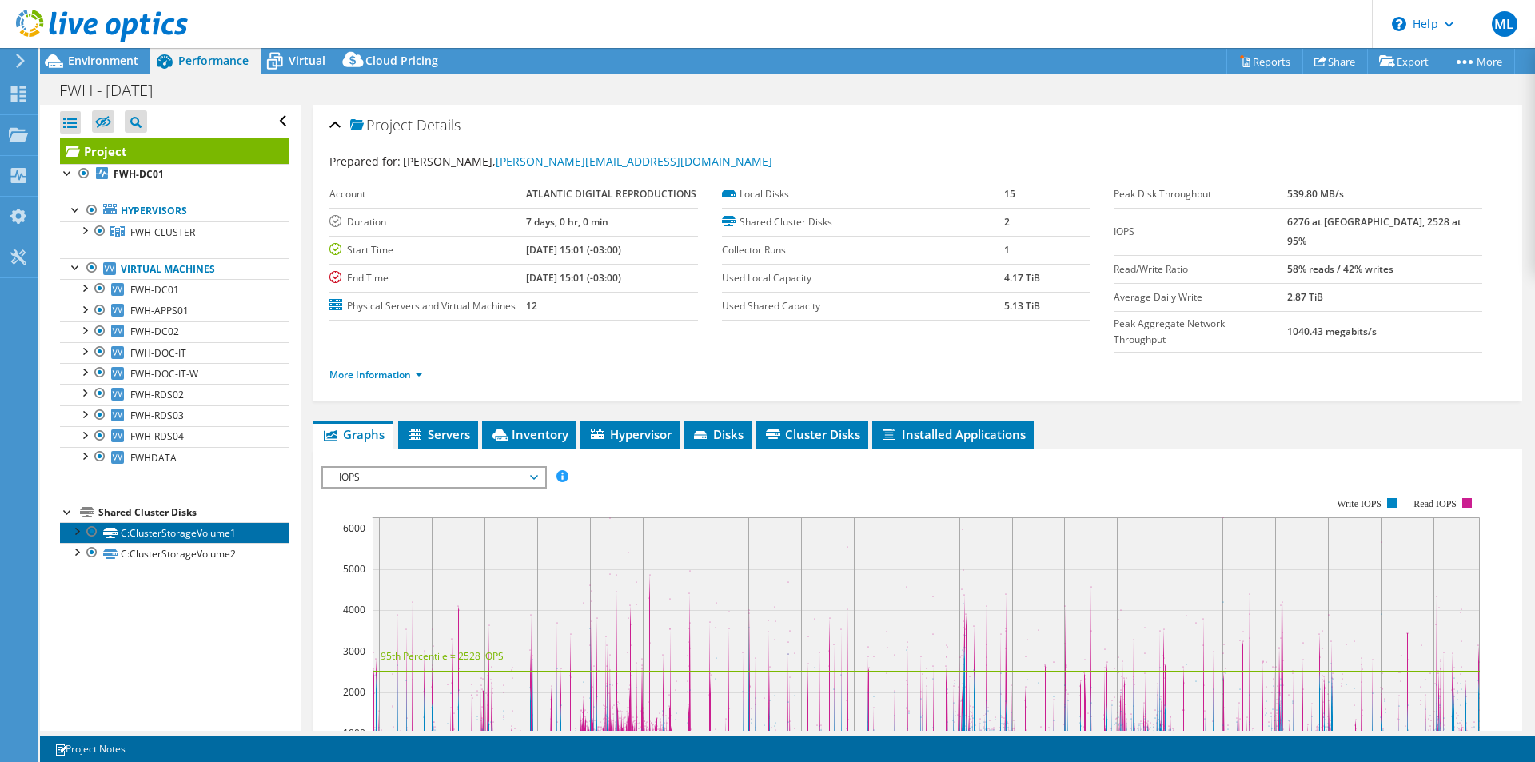
click at [158, 535] on link "C:ClusterStorageVolume1" at bounding box center [174, 532] width 229 height 21
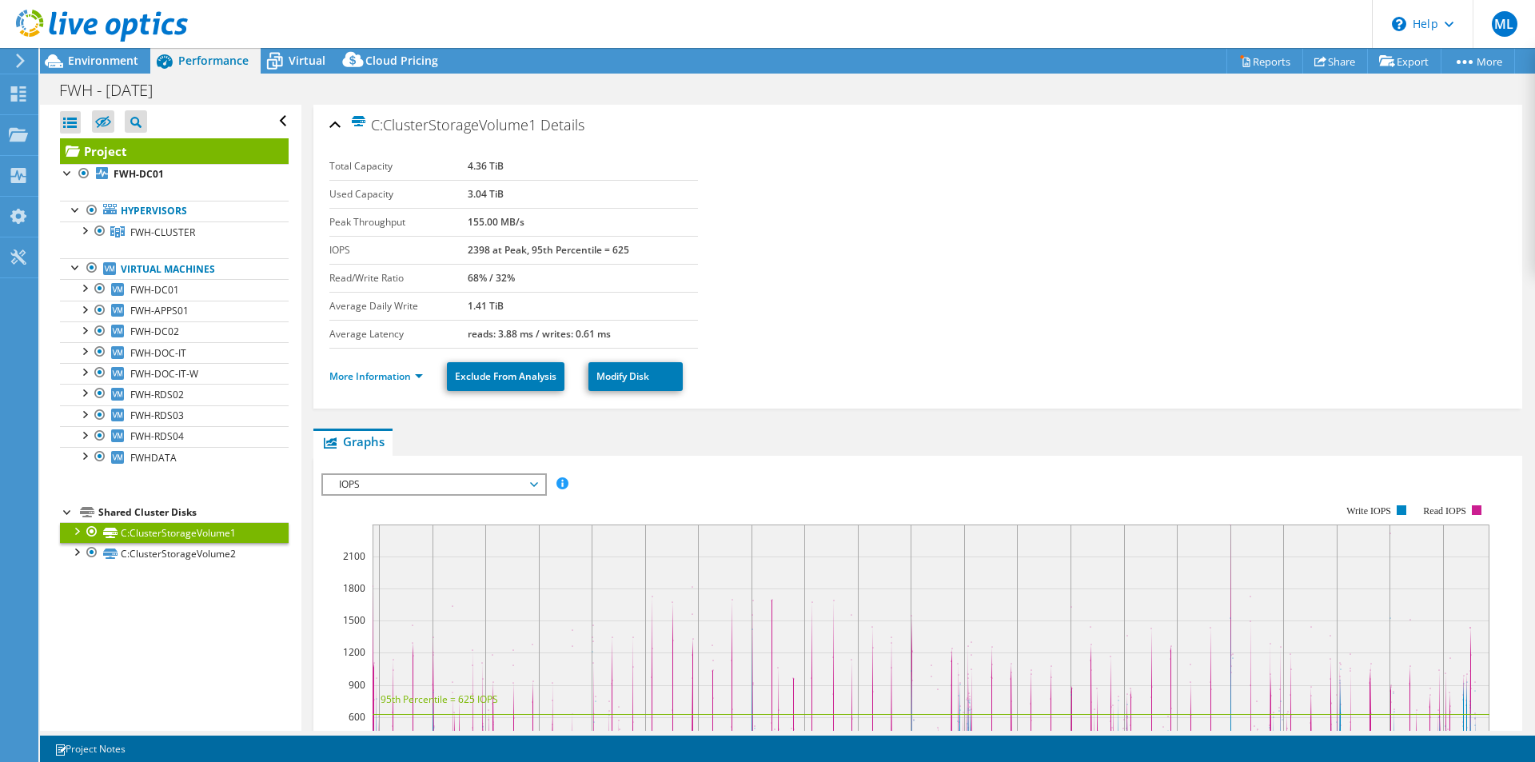
click at [182, 152] on link "Project" at bounding box center [174, 151] width 229 height 26
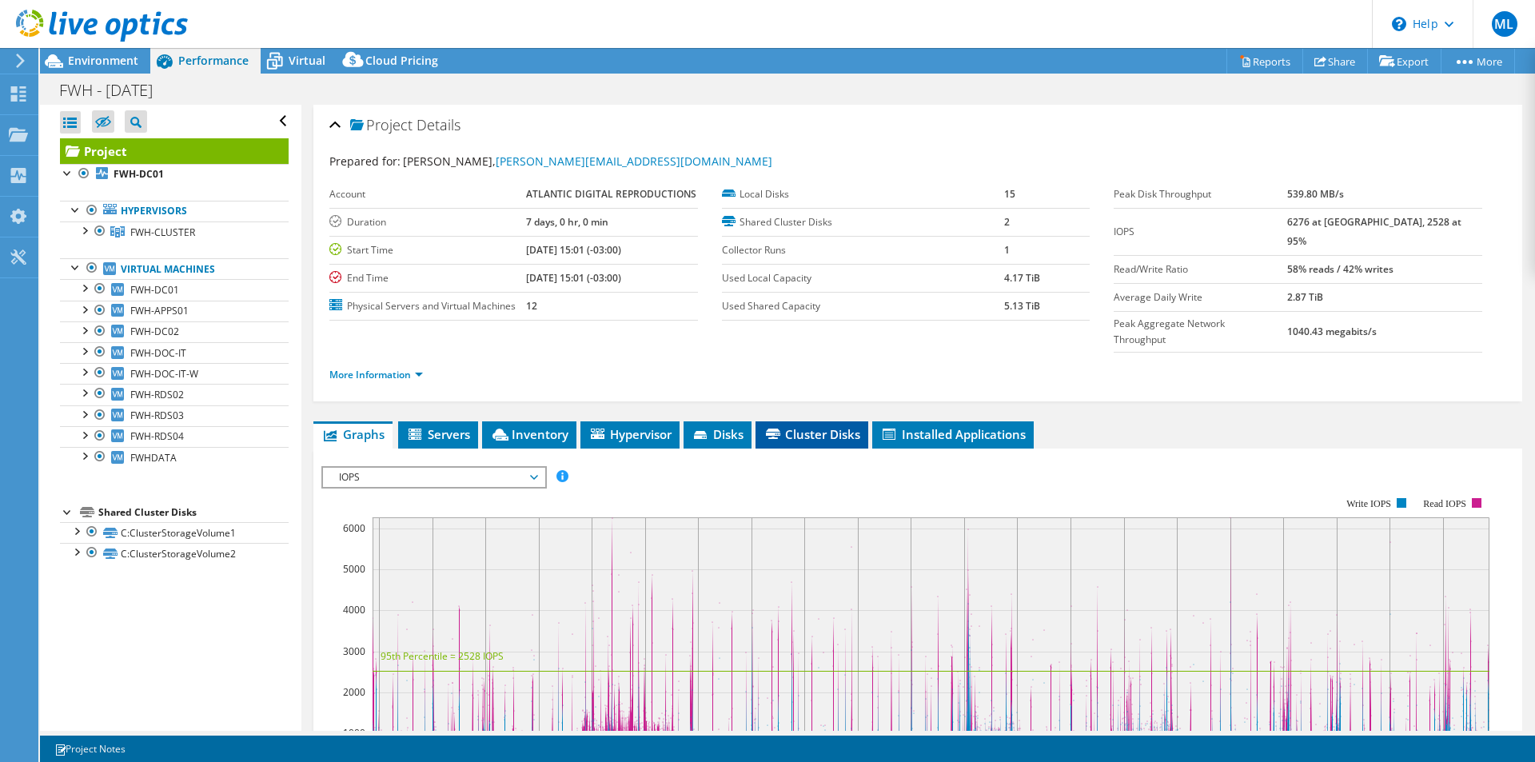
click at [818, 421] on li "Cluster Disks" at bounding box center [811, 434] width 113 height 27
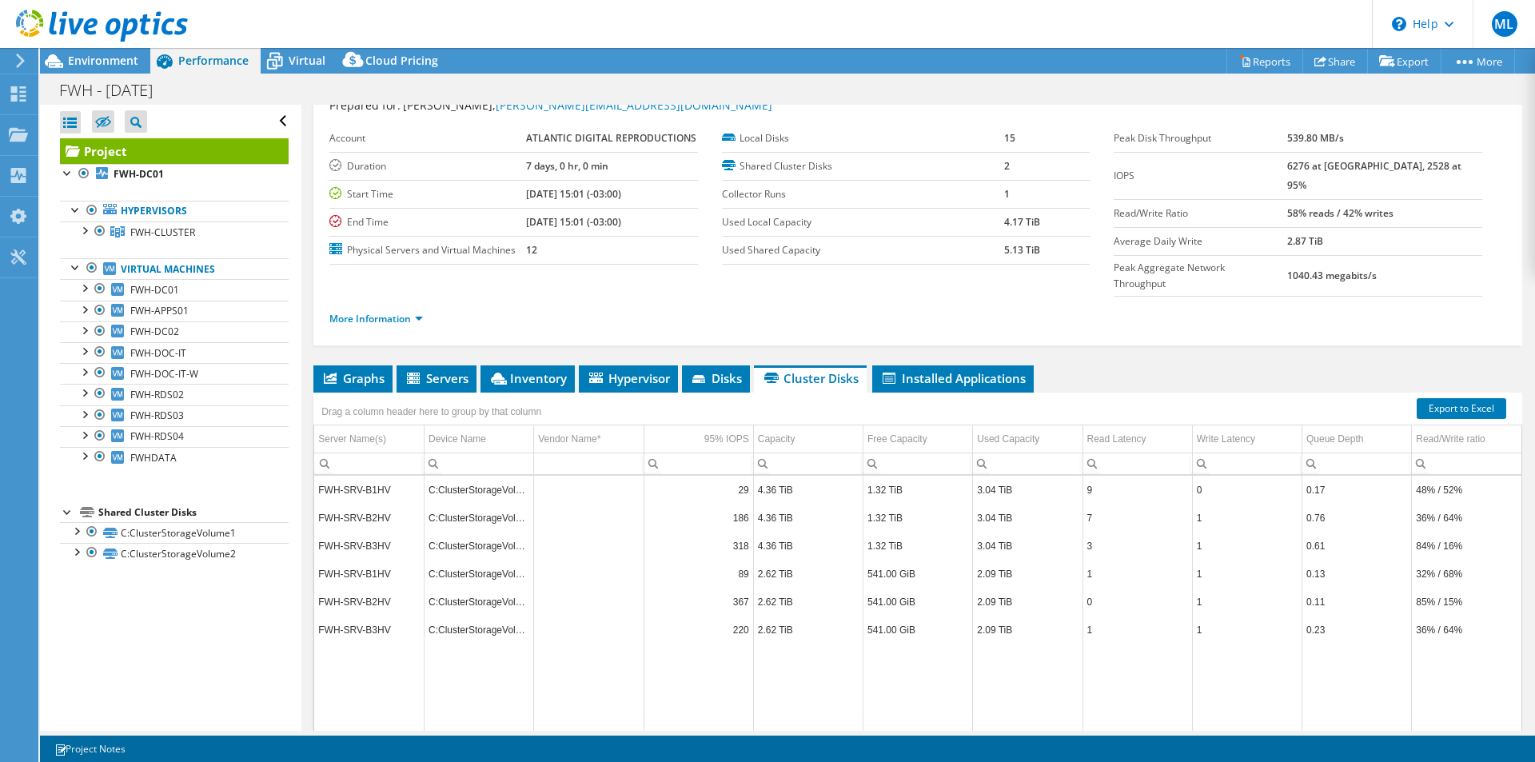
scroll to position [86, 0]
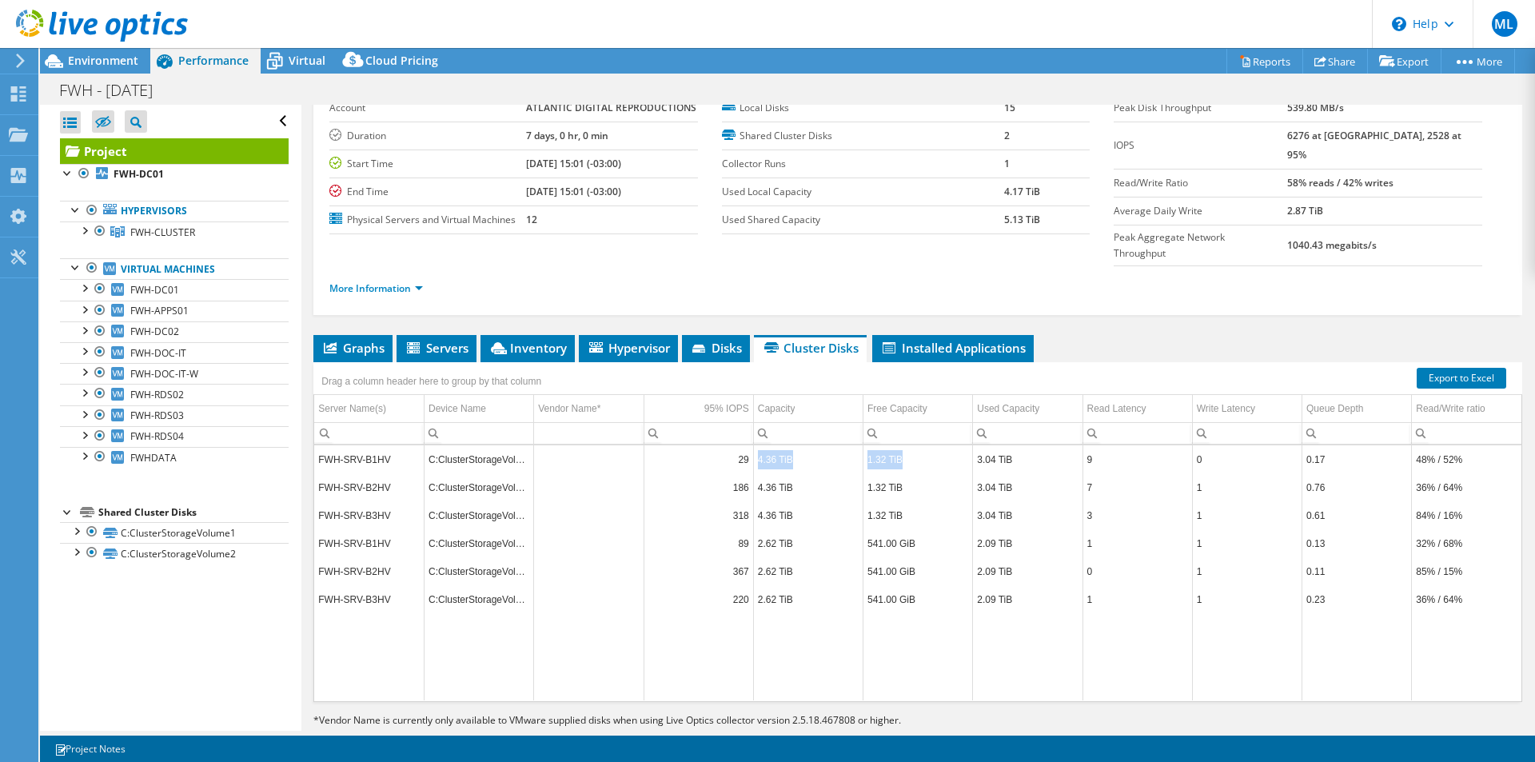
drag, startPoint x: 755, startPoint y: 428, endPoint x: 926, endPoint y: 430, distance: 170.3
click at [926, 445] on tr "FWH-SRV-B1HV C:ClusterStorageVolume1 29 4.36 TiB 1.32 TiB 3.04 TiB 9 0 0.17 48%…" at bounding box center [917, 459] width 1207 height 28
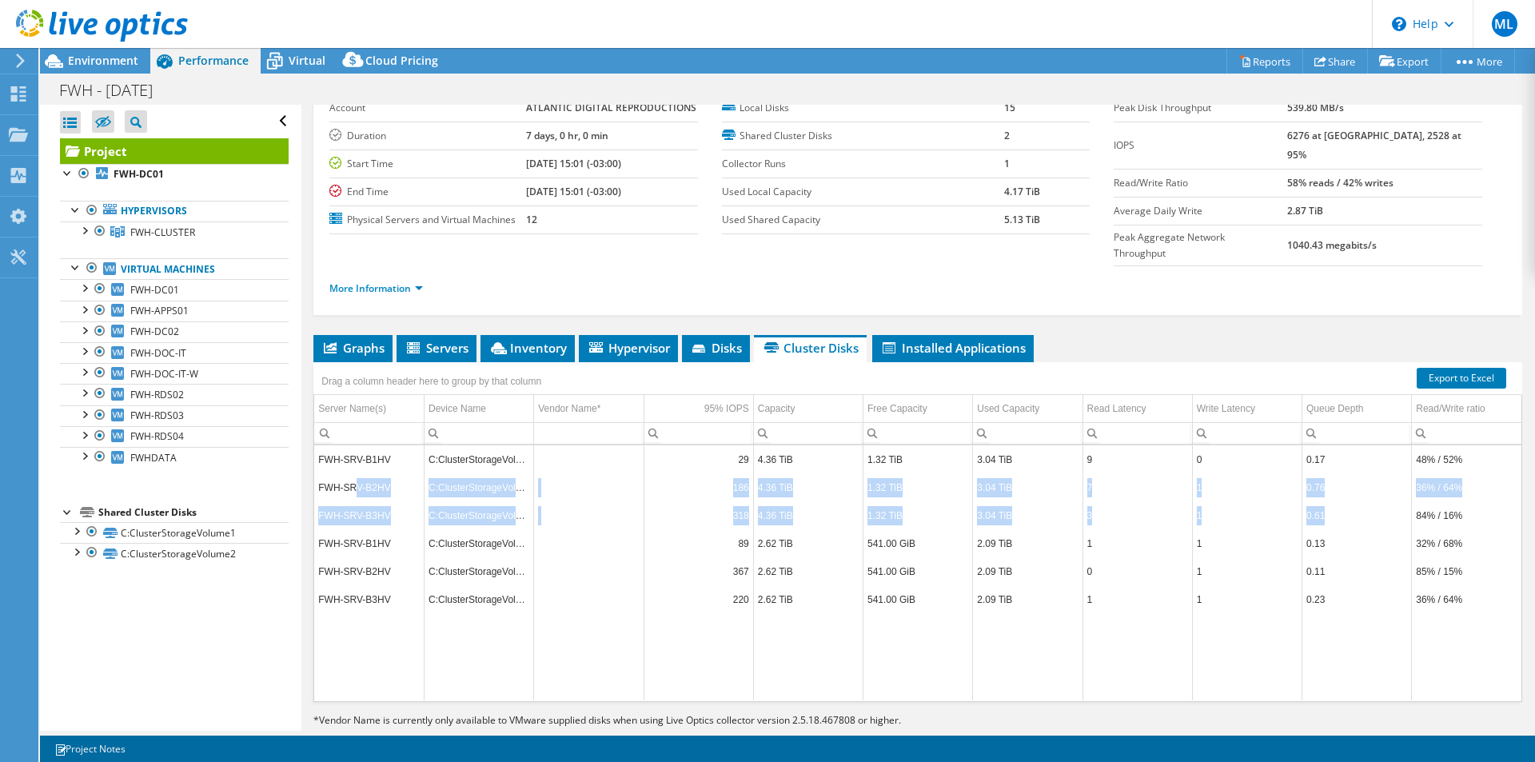
drag, startPoint x: 356, startPoint y: 458, endPoint x: 1326, endPoint y: 478, distance: 970.5
click at [1326, 478] on tbody "FWH-SRV-B1HV C:ClusterStorageVolume1 29 4.36 TiB 1.32 TiB 3.04 TiB 9 0 0.17 48%…" at bounding box center [917, 572] width 1207 height 255
click at [1330, 501] on td "0.61" at bounding box center [1356, 515] width 109 height 28
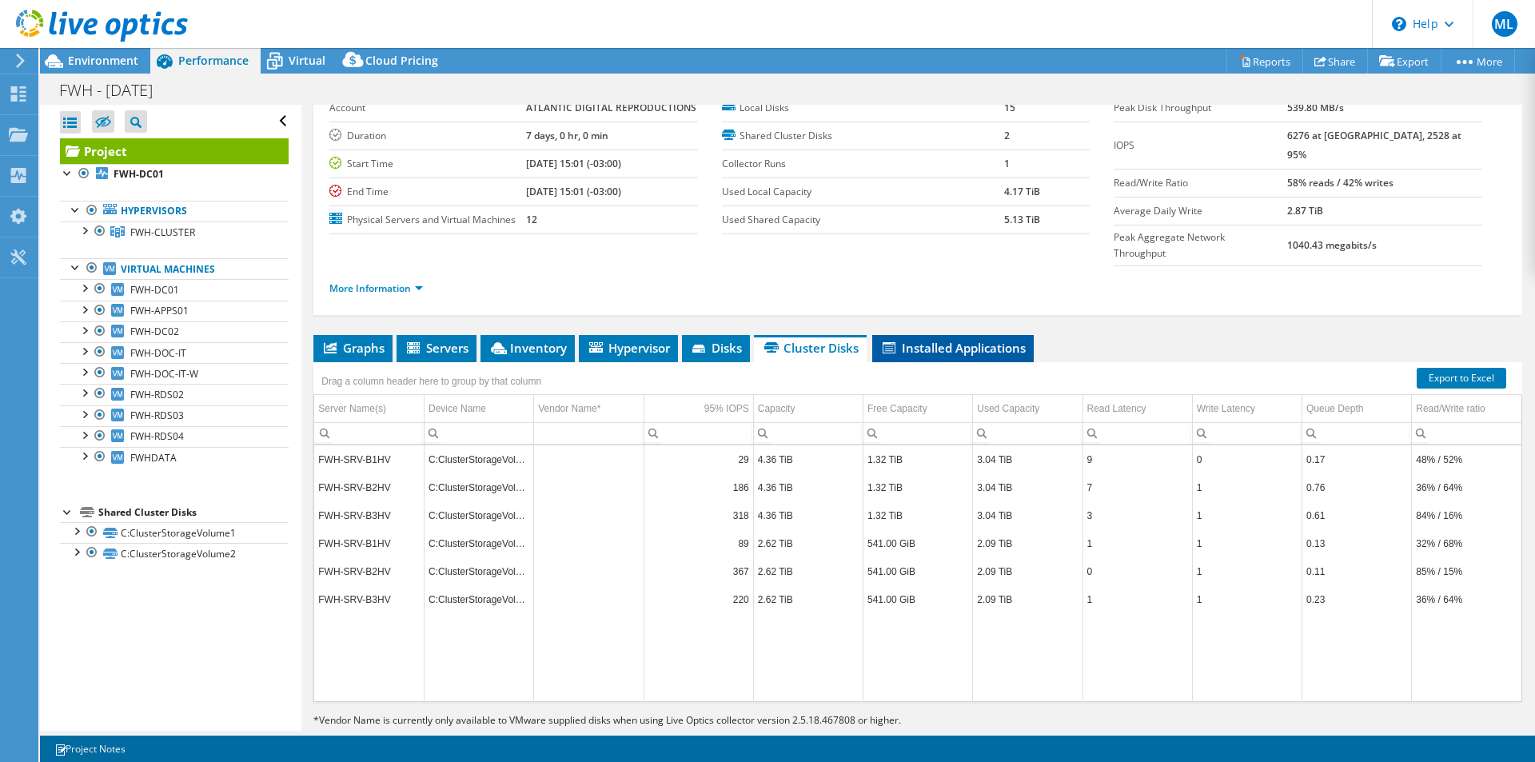
click at [976, 340] on span "Installed Applications" at bounding box center [952, 348] width 145 height 16
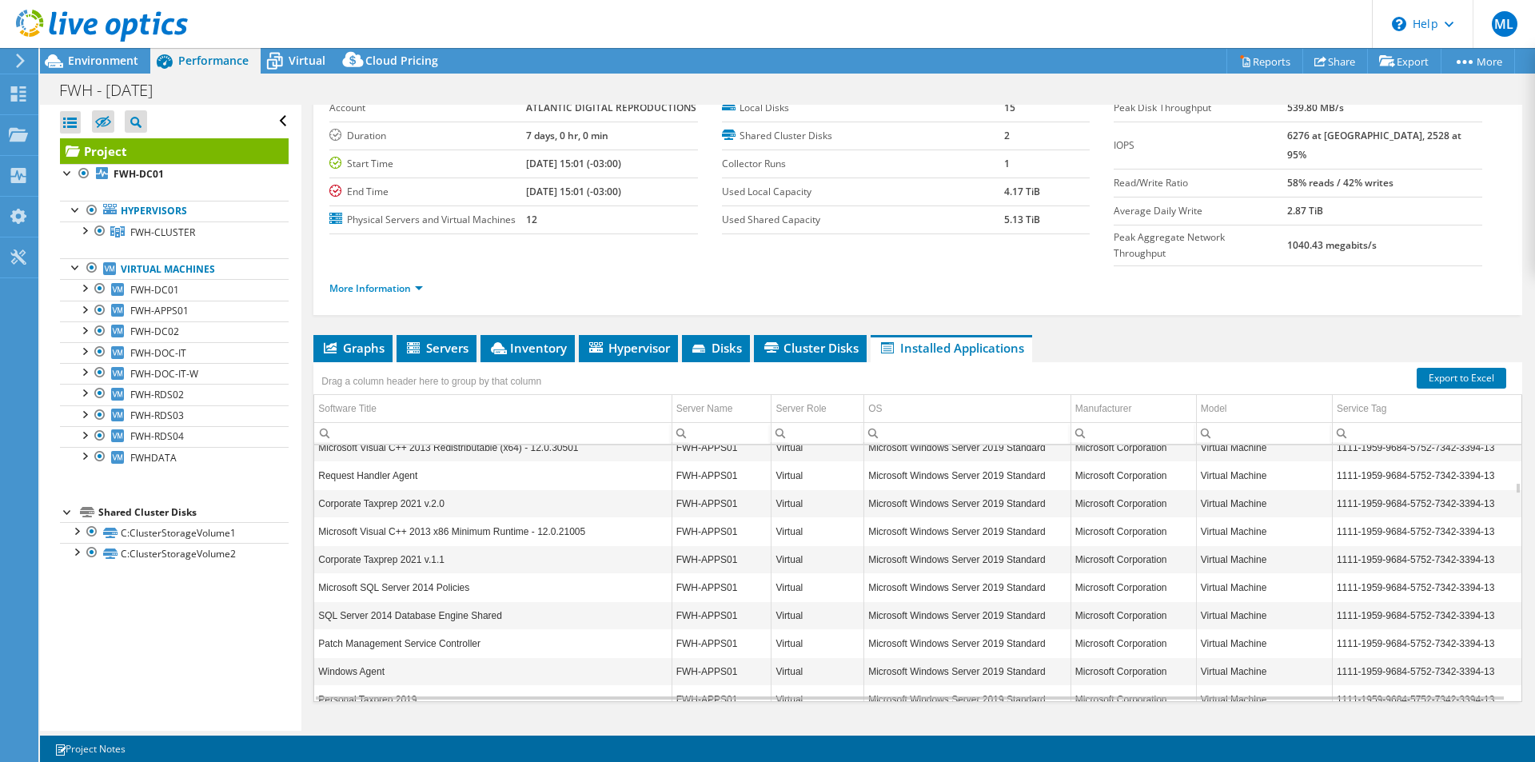
scroll to position [4796, 0]
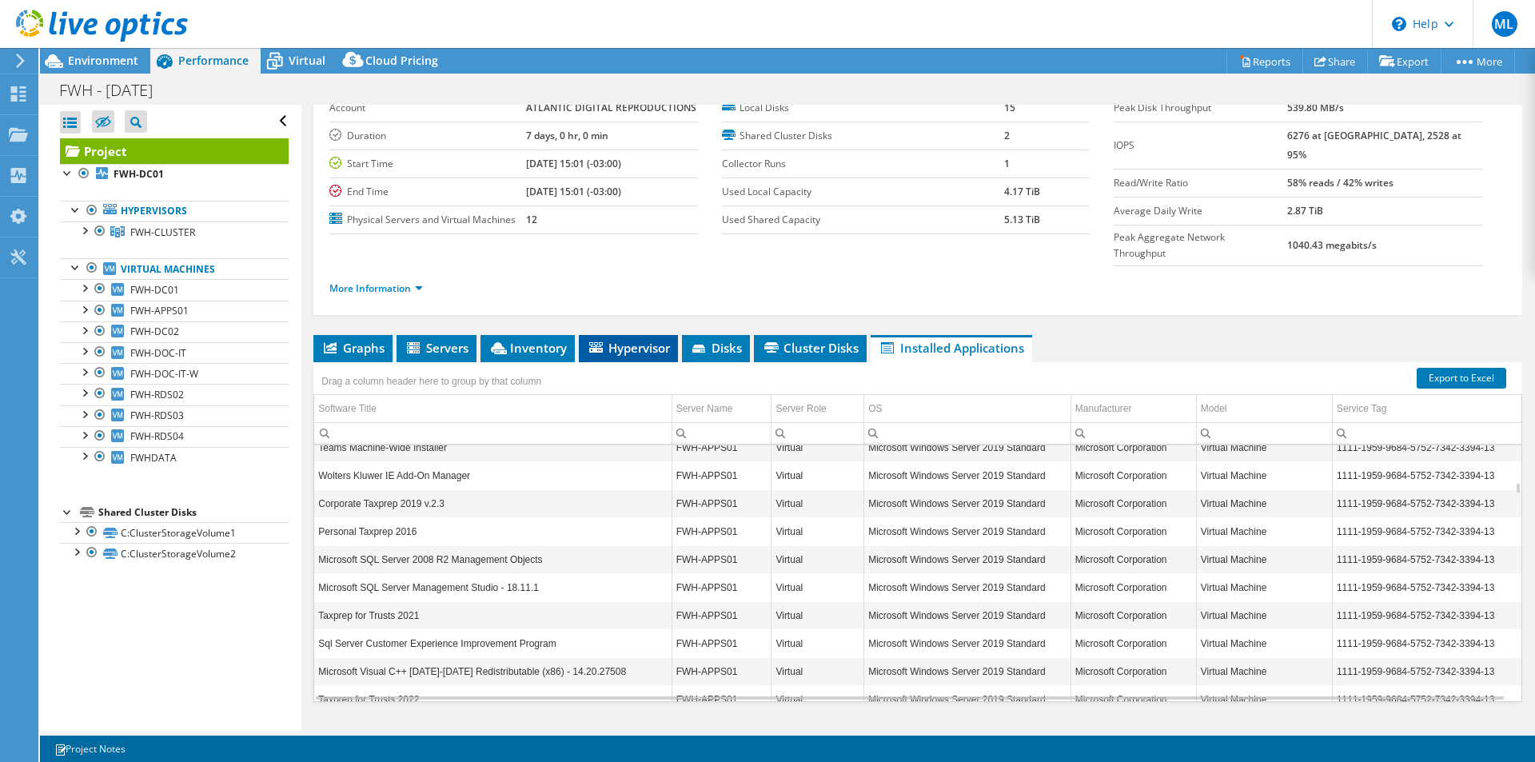
click at [611, 340] on span "Hypervisor" at bounding box center [628, 348] width 83 height 16
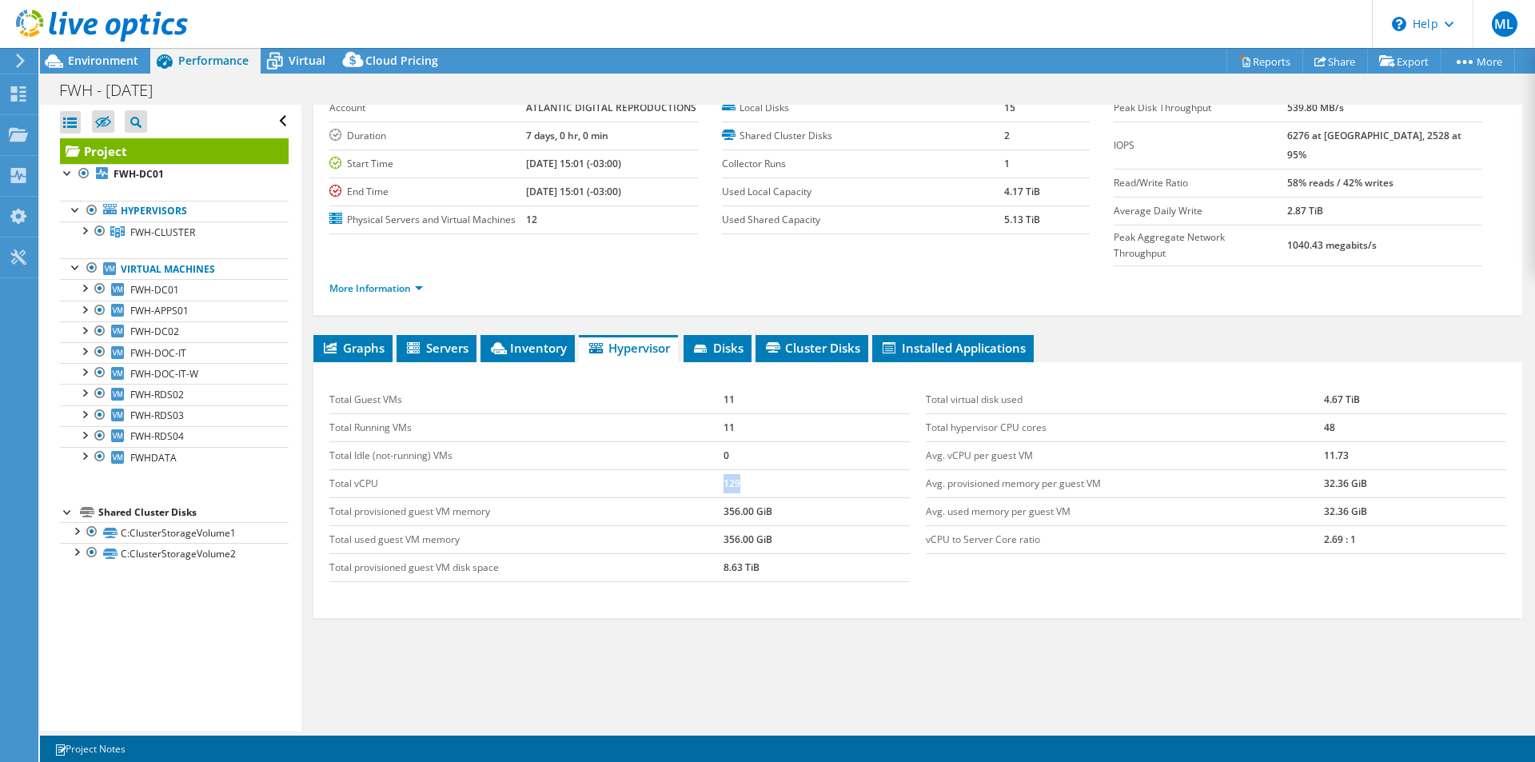
drag, startPoint x: 711, startPoint y: 450, endPoint x: 763, endPoint y: 451, distance: 51.2
click at [763, 469] on tr "Total vCPU 129" at bounding box center [619, 483] width 580 height 28
drag, startPoint x: 1344, startPoint y: 399, endPoint x: 1305, endPoint y: 392, distance: 38.9
click at [1305, 413] on tr "Total hypervisor CPU cores 48" at bounding box center [1216, 427] width 580 height 28
click at [1086, 386] on td "Total virtual disk used" at bounding box center [1125, 400] width 398 height 28
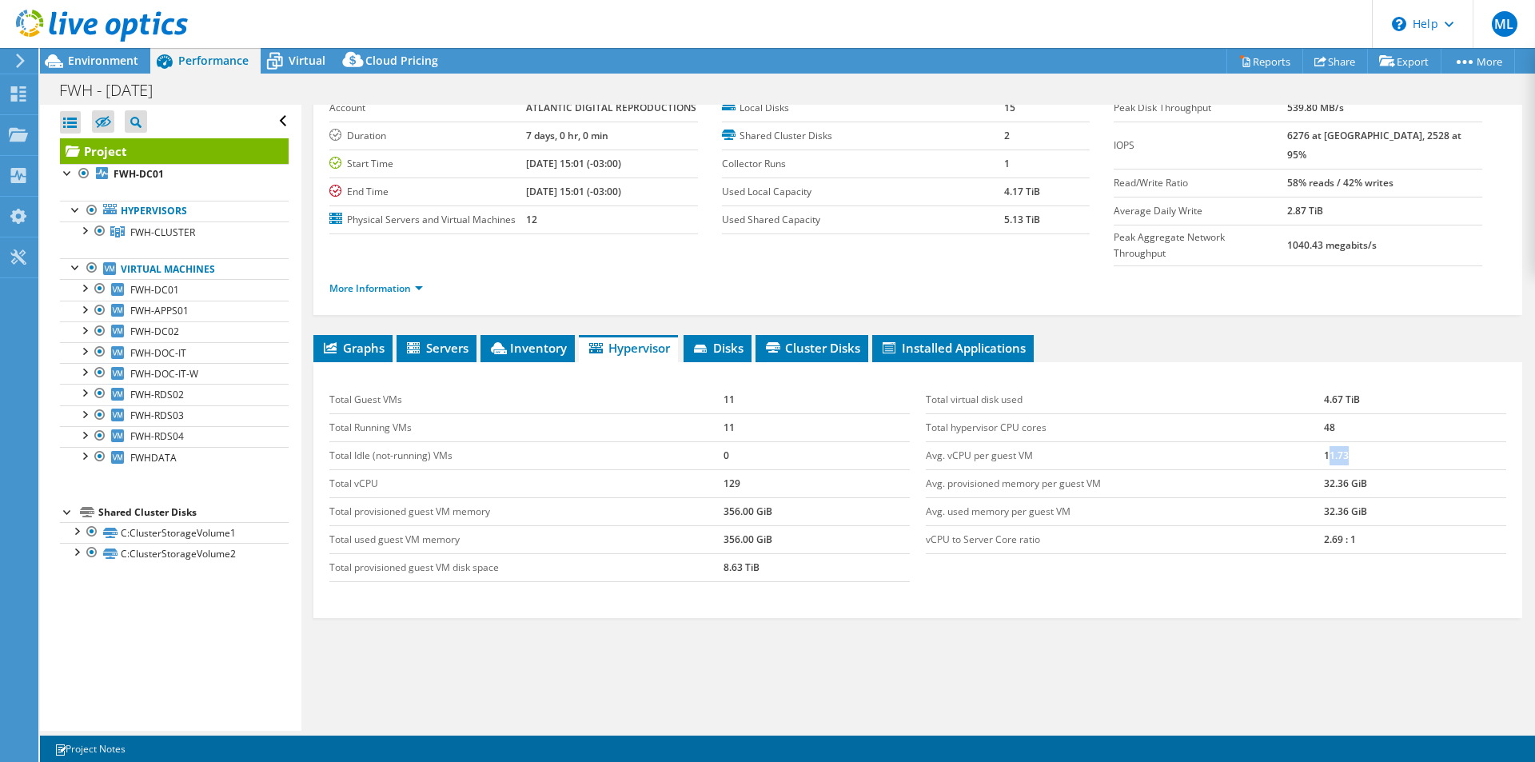
drag, startPoint x: 1319, startPoint y: 424, endPoint x: 1357, endPoint y: 416, distance: 39.2
click at [1357, 441] on td "11.73" at bounding box center [1415, 455] width 182 height 28
click at [1358, 441] on td "11.73" at bounding box center [1415, 455] width 182 height 28
drag, startPoint x: 1307, startPoint y: 450, endPoint x: 1367, endPoint y: 444, distance: 60.3
click at [1367, 469] on tr "Avg. provisioned memory per guest VM 32.36 GiB" at bounding box center [1216, 483] width 580 height 28
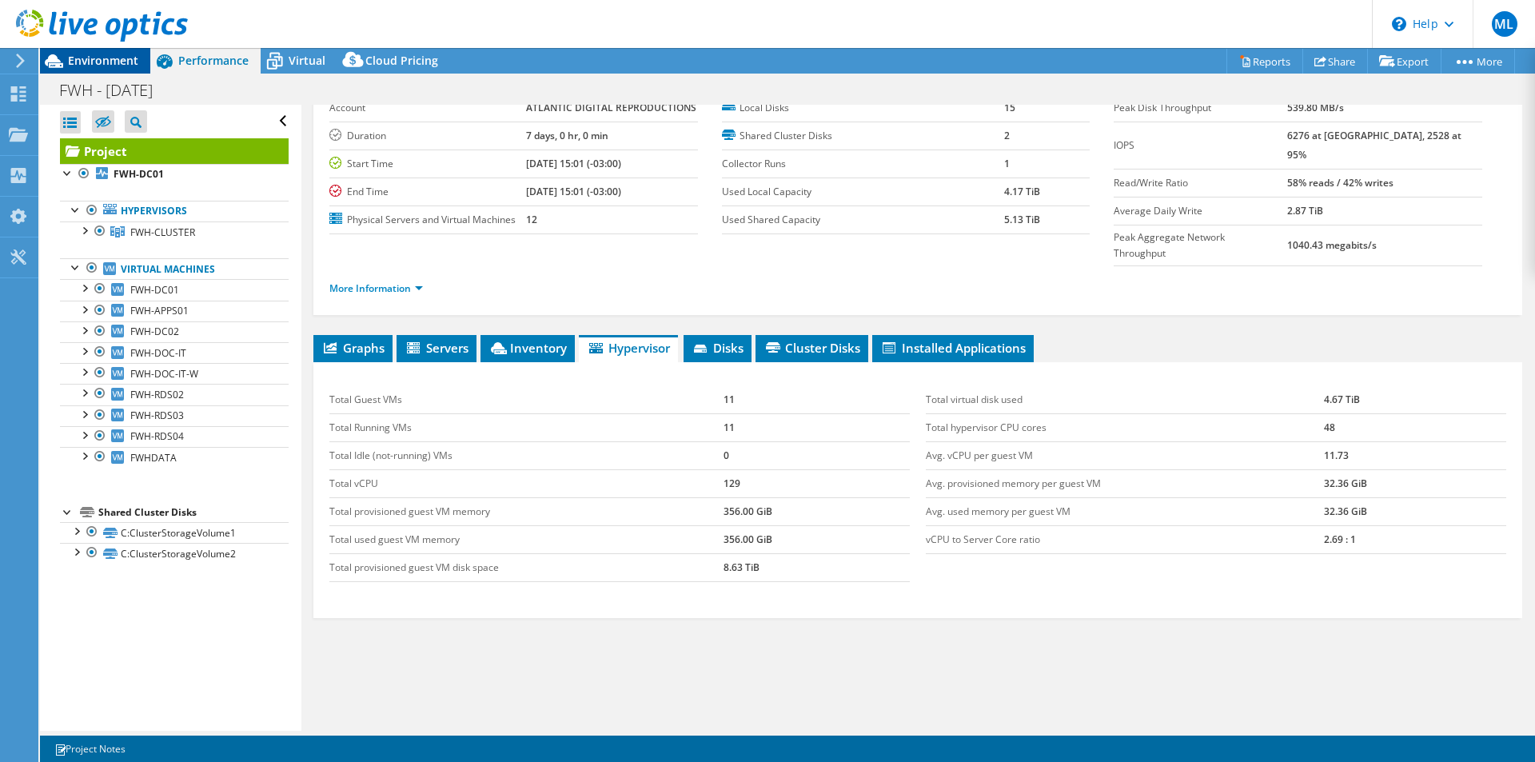
click at [97, 54] on span "Environment" at bounding box center [103, 60] width 70 height 15
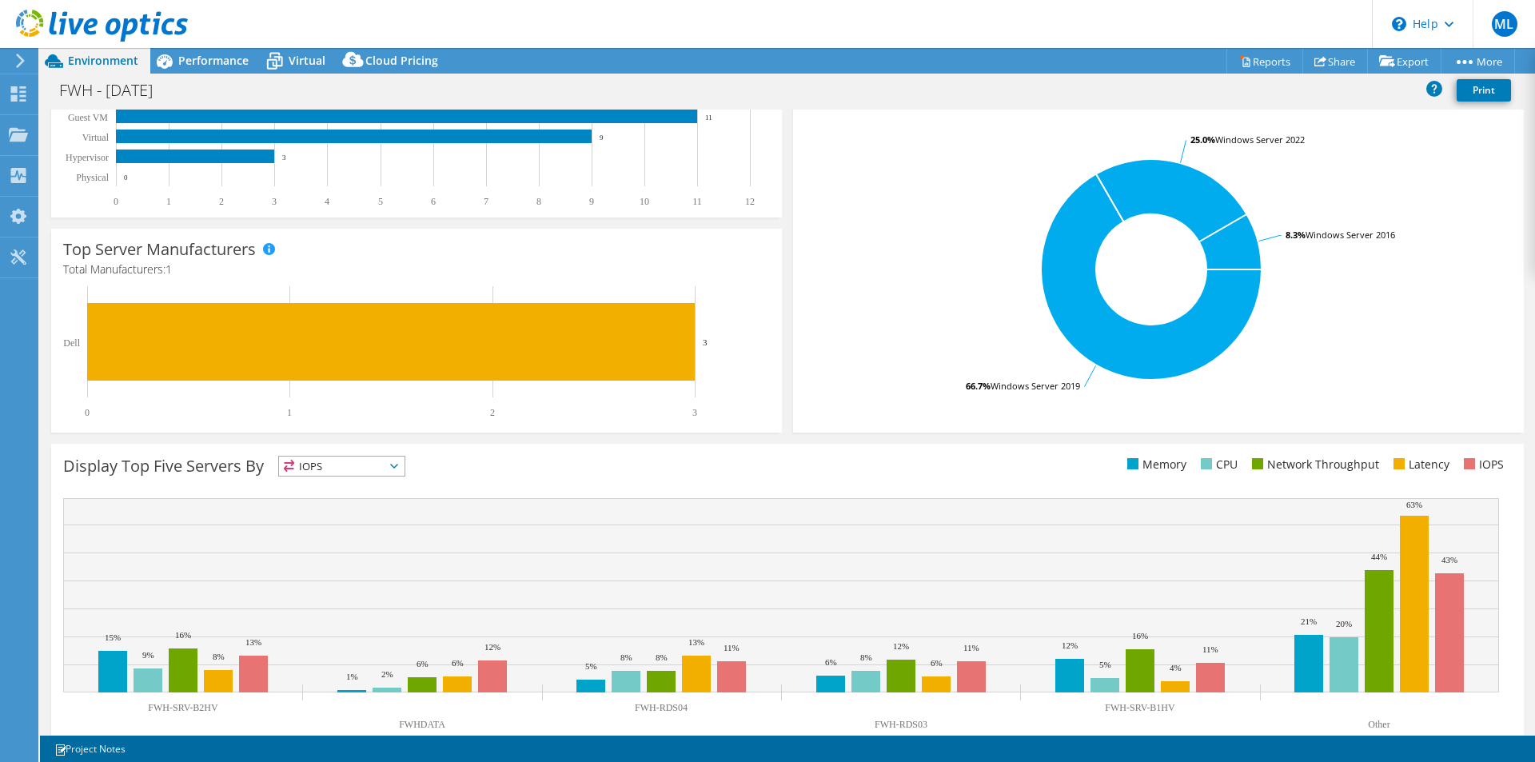
scroll to position [305, 0]
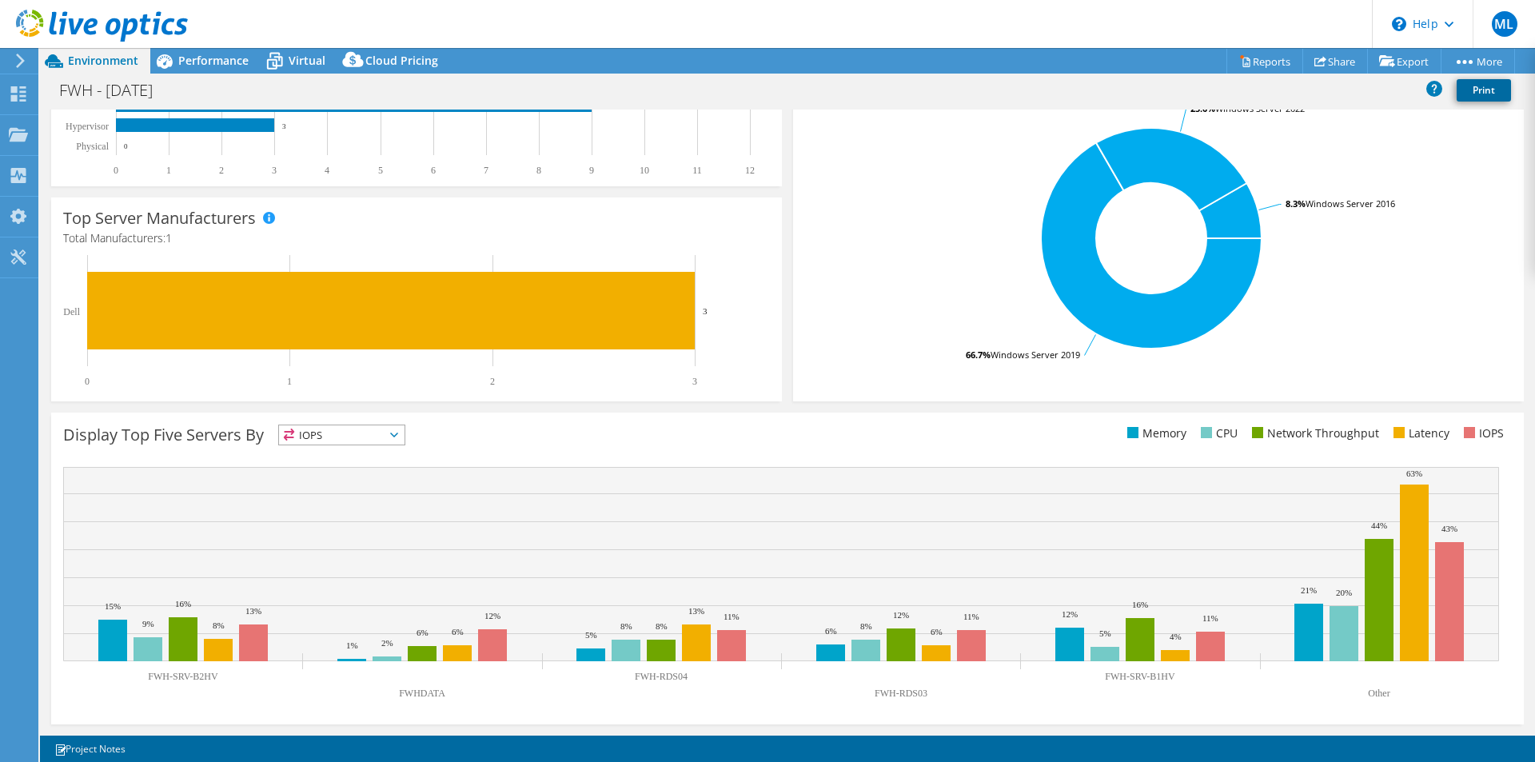
click at [1483, 92] on link "Print" at bounding box center [1483, 90] width 54 height 22
click at [212, 50] on div "Performance" at bounding box center [205, 61] width 110 height 26
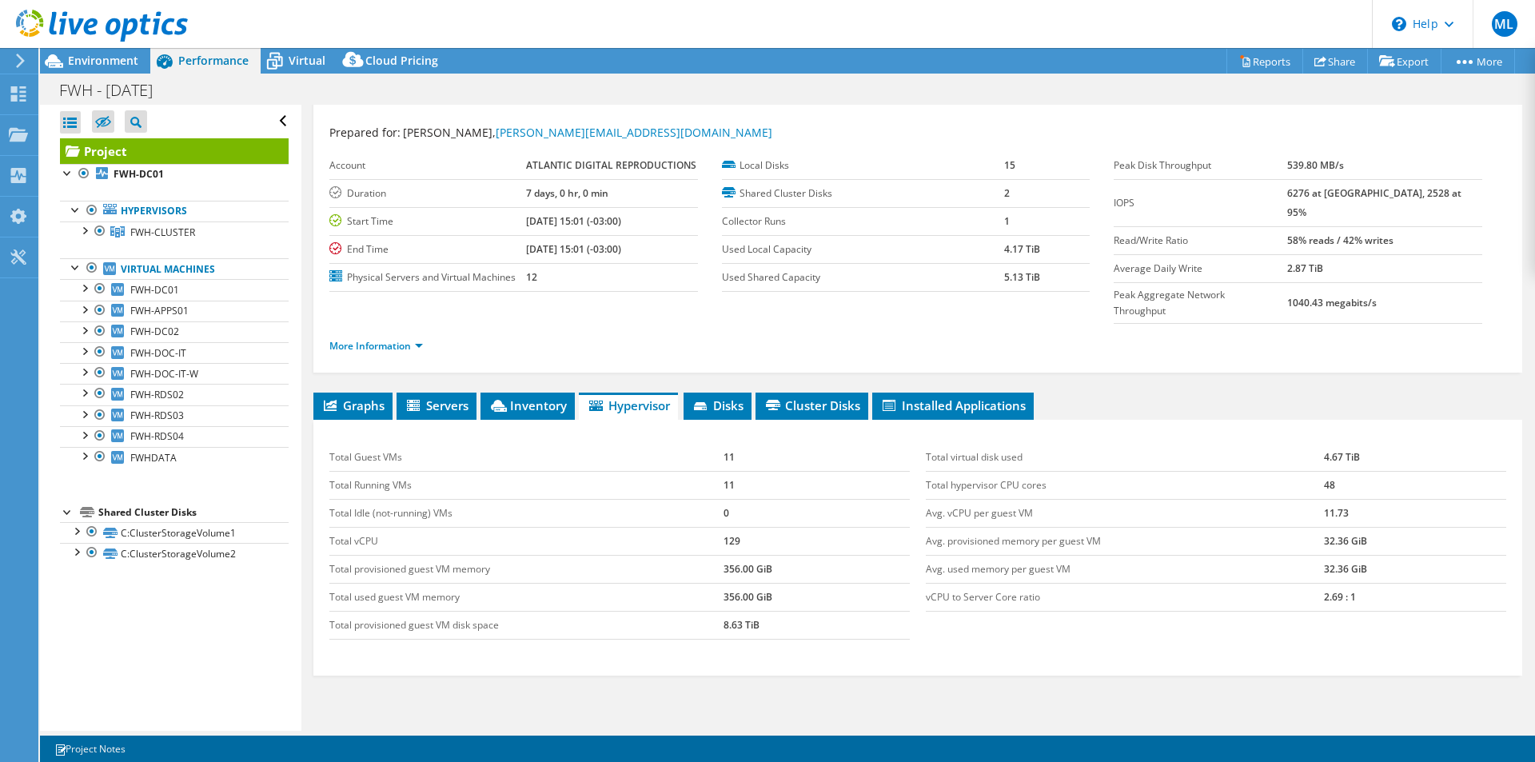
scroll to position [0, 0]
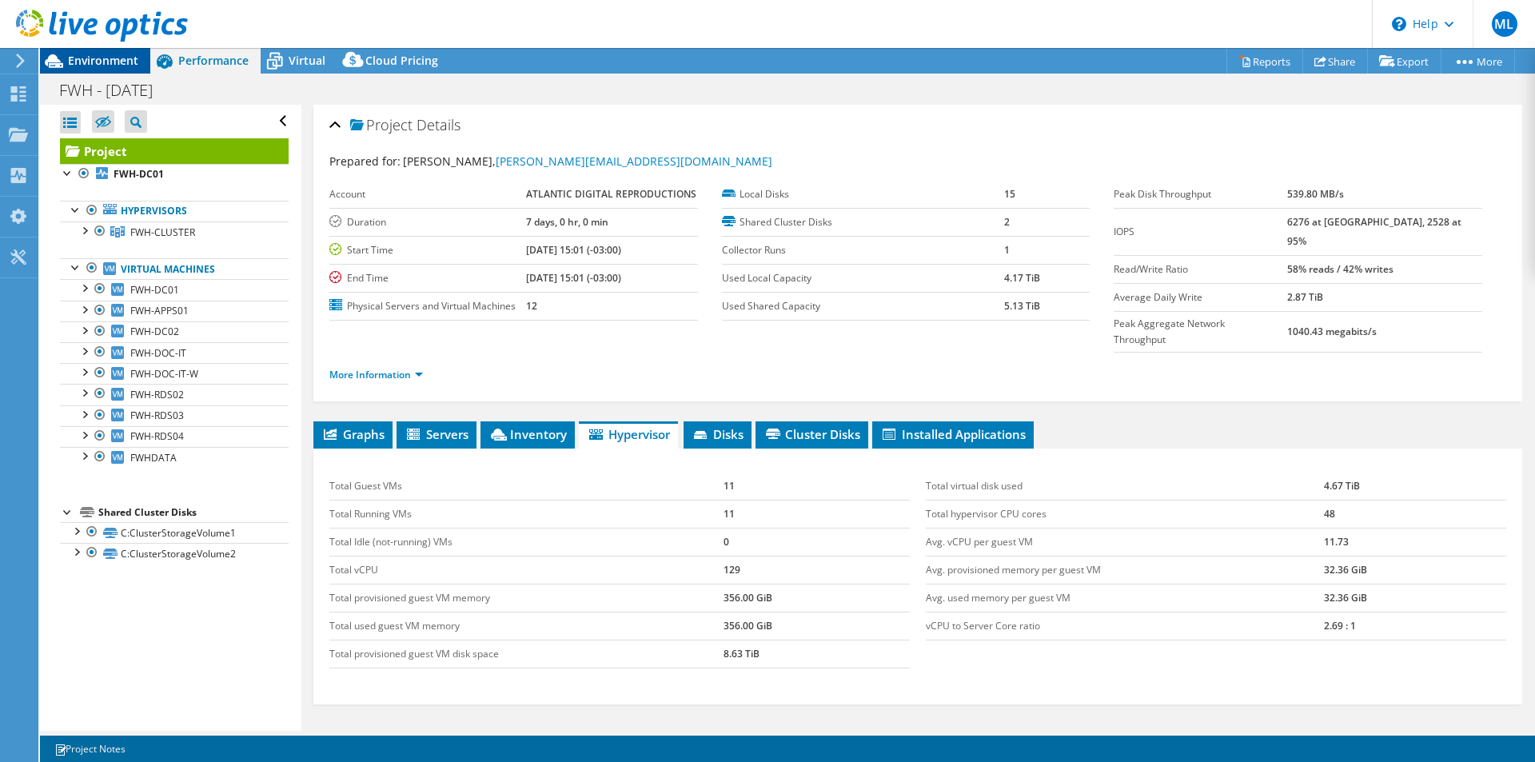
click at [64, 65] on icon at bounding box center [54, 61] width 28 height 28
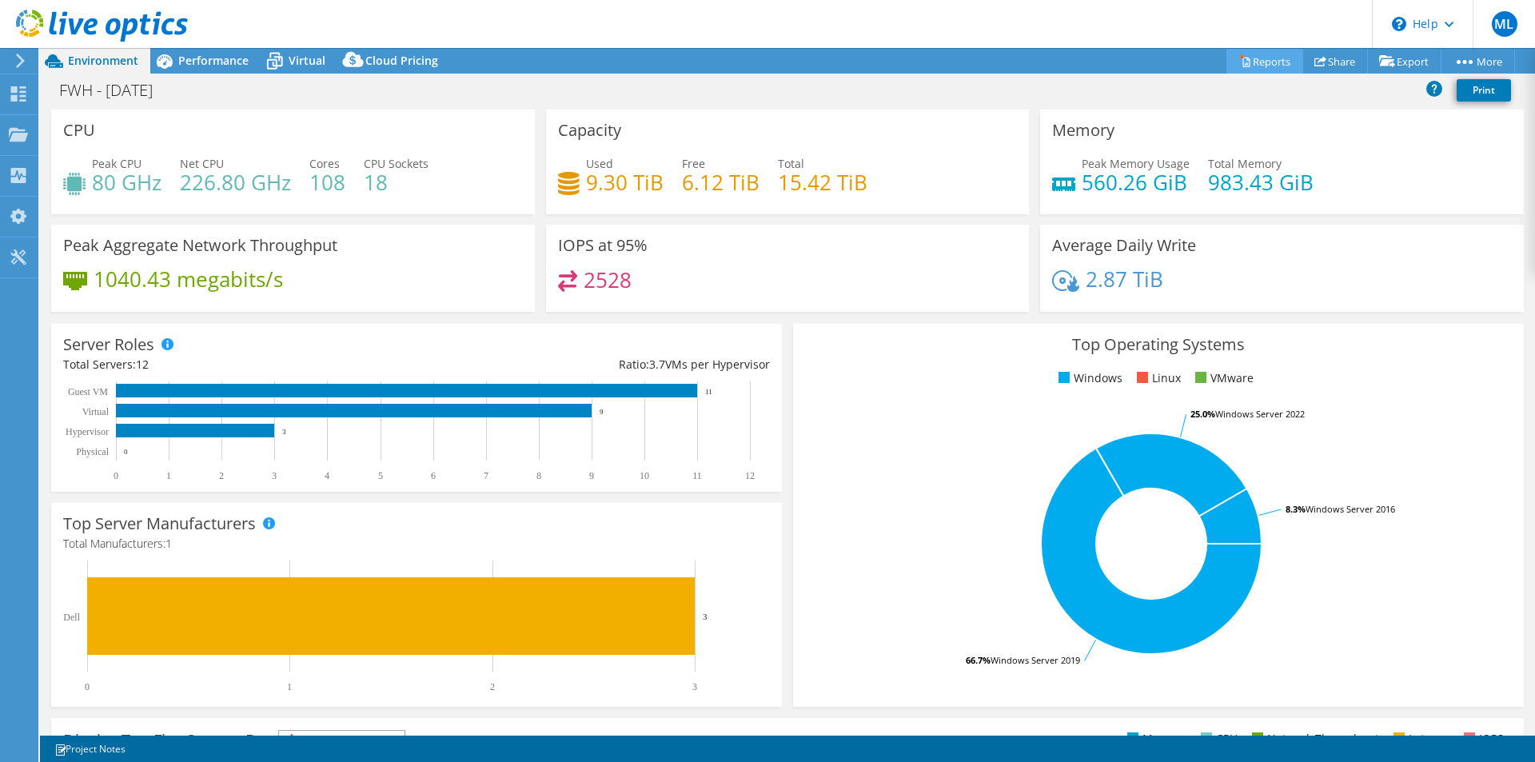
click at [1239, 58] on icon at bounding box center [1245, 61] width 12 height 12
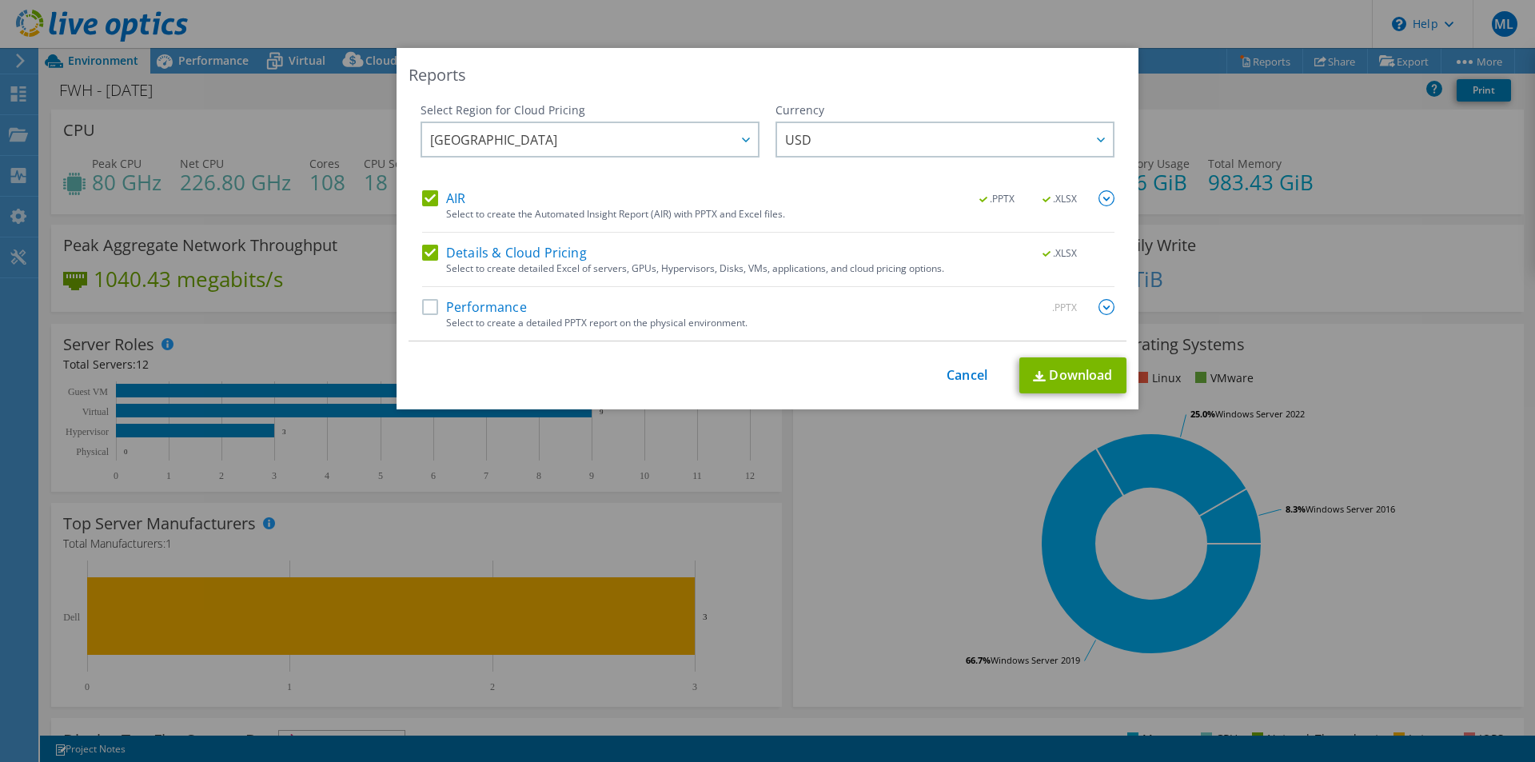
click at [428, 305] on label "Performance" at bounding box center [474, 307] width 105 height 16
click at [0, 0] on input "Performance" at bounding box center [0, 0] width 0 height 0
click at [945, 142] on span "USD" at bounding box center [949, 139] width 328 height 33
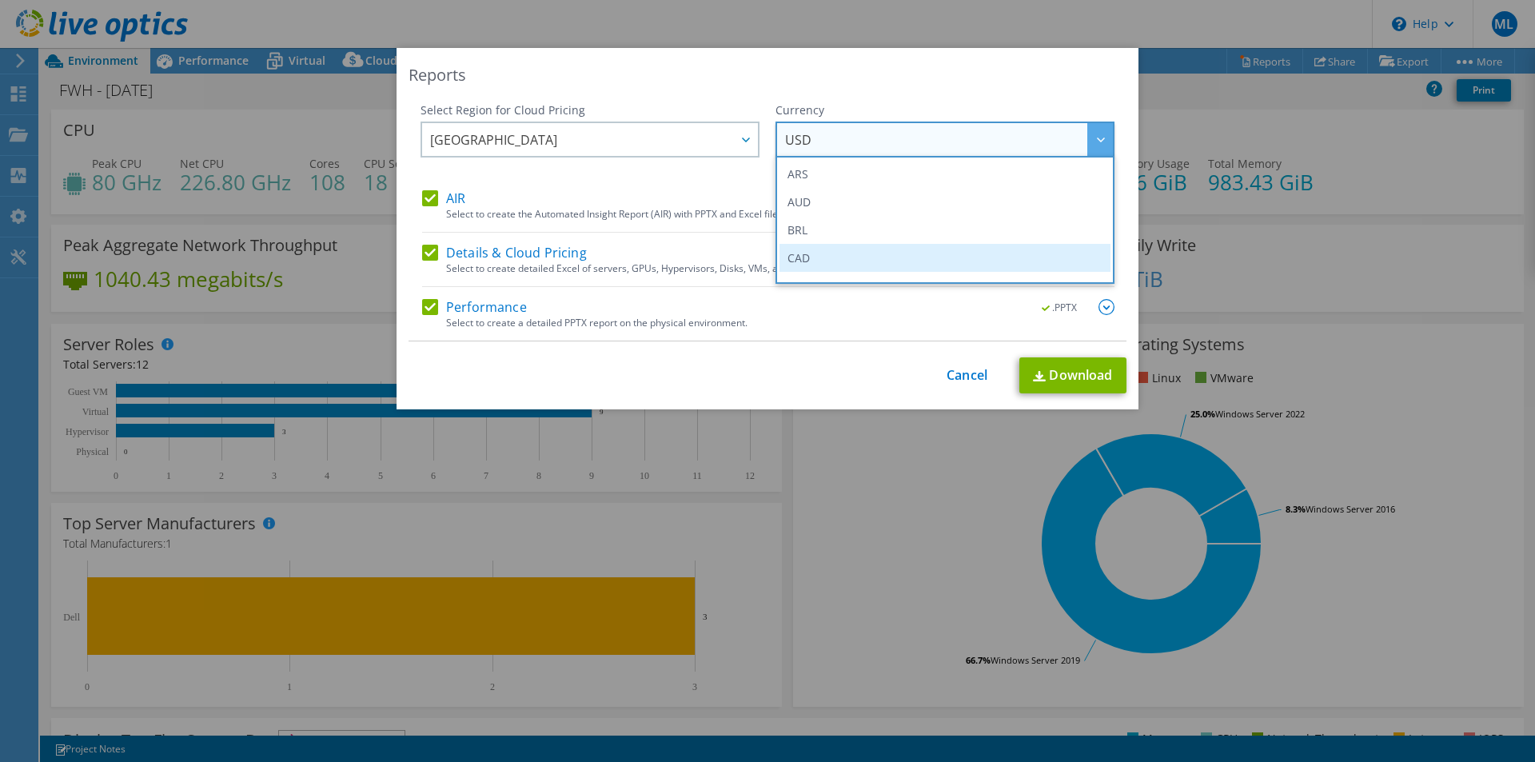
click at [906, 249] on li "CAD" at bounding box center [944, 258] width 331 height 28
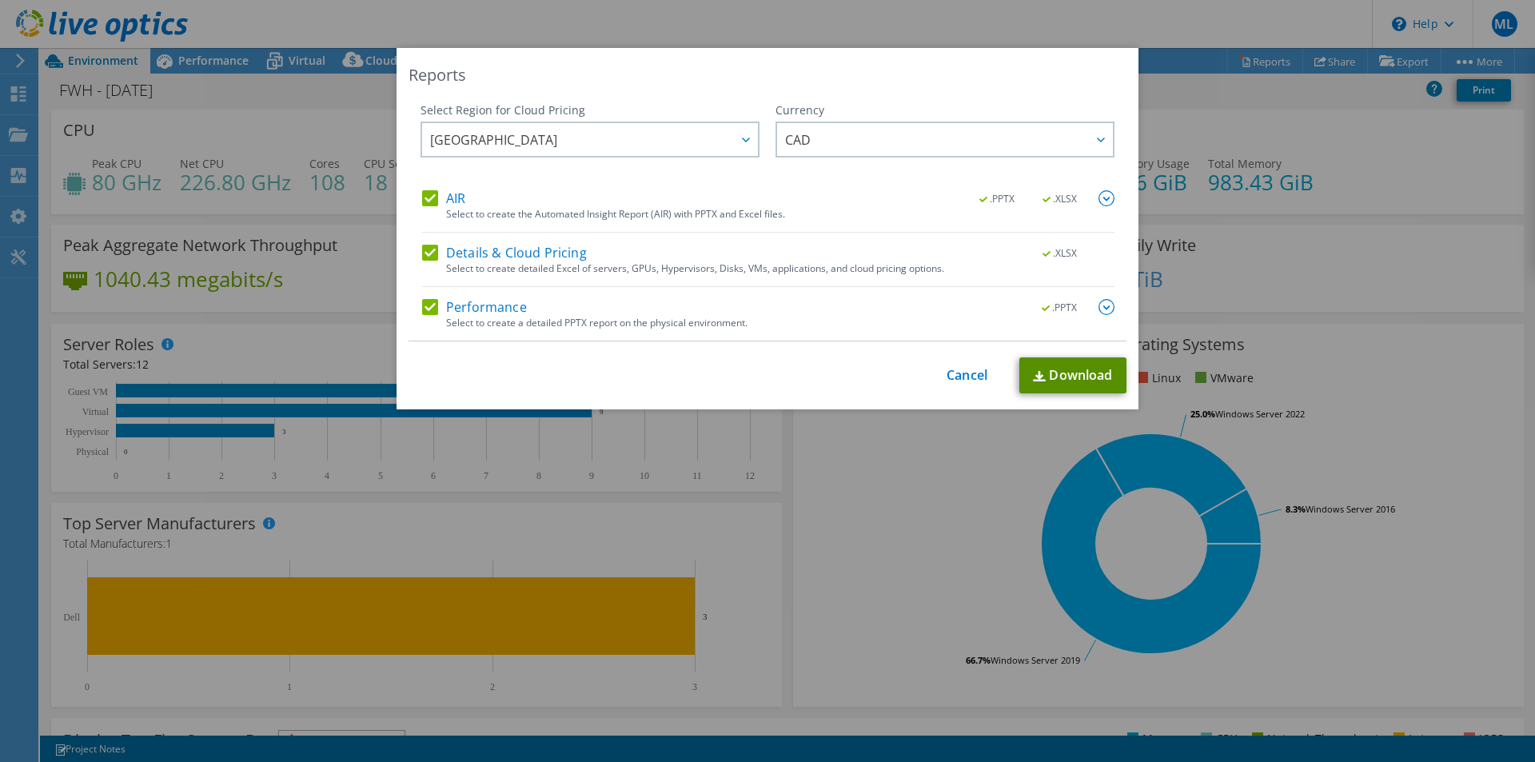
click at [1066, 367] on link "Download" at bounding box center [1072, 375] width 107 height 36
click at [953, 381] on link "Cancel" at bounding box center [966, 375] width 41 height 15
